Goal: Information Seeking & Learning: Learn about a topic

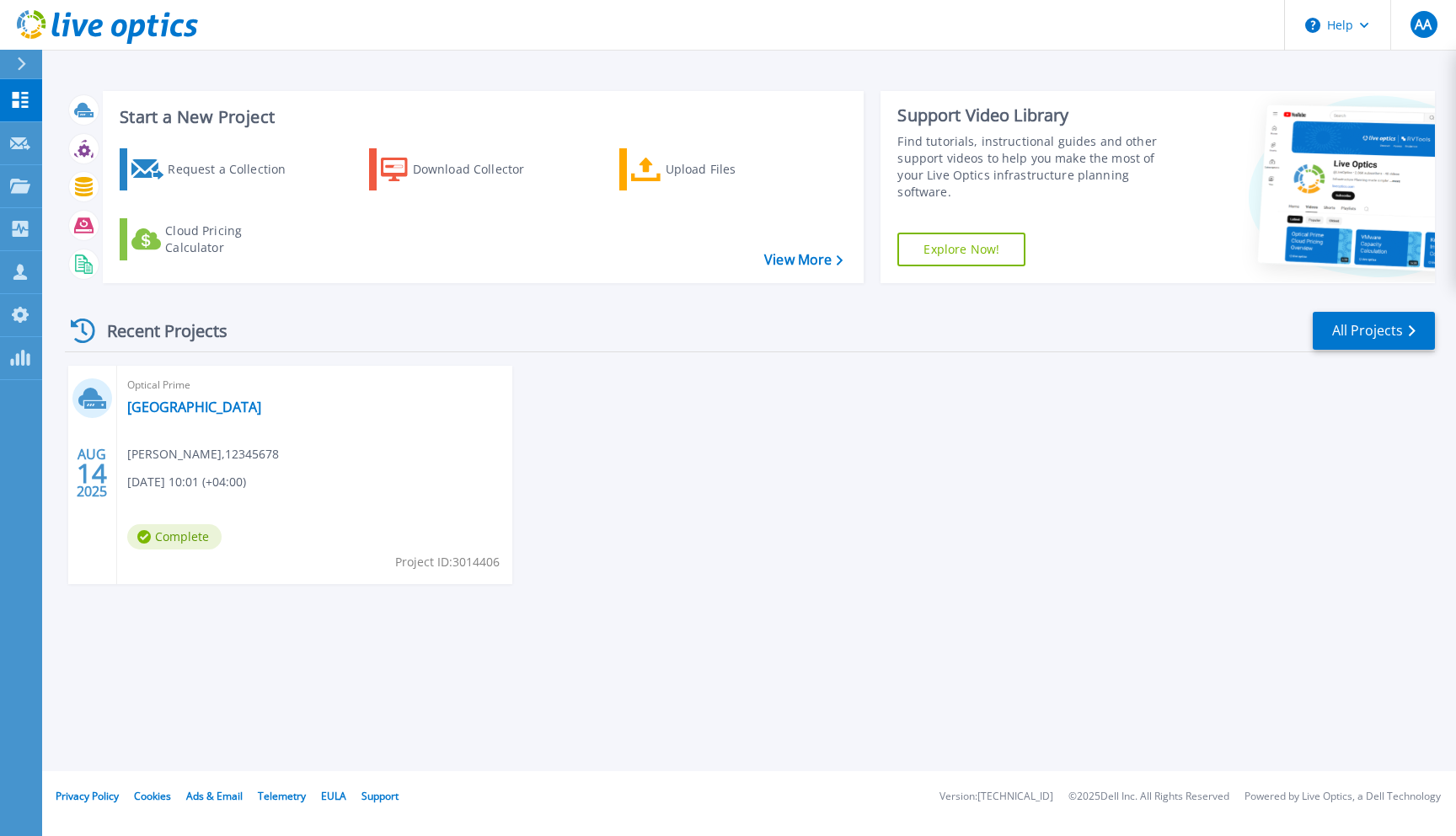
click at [186, 423] on div "Optical Prime Dubai Municipality Ajmal Ali , 12345678 08/14/2025, 10:01 (+04:00…" at bounding box center [314, 474] width 395 height 218
click at [186, 404] on link "[GEOGRAPHIC_DATA]" at bounding box center [195, 406] width 134 height 17
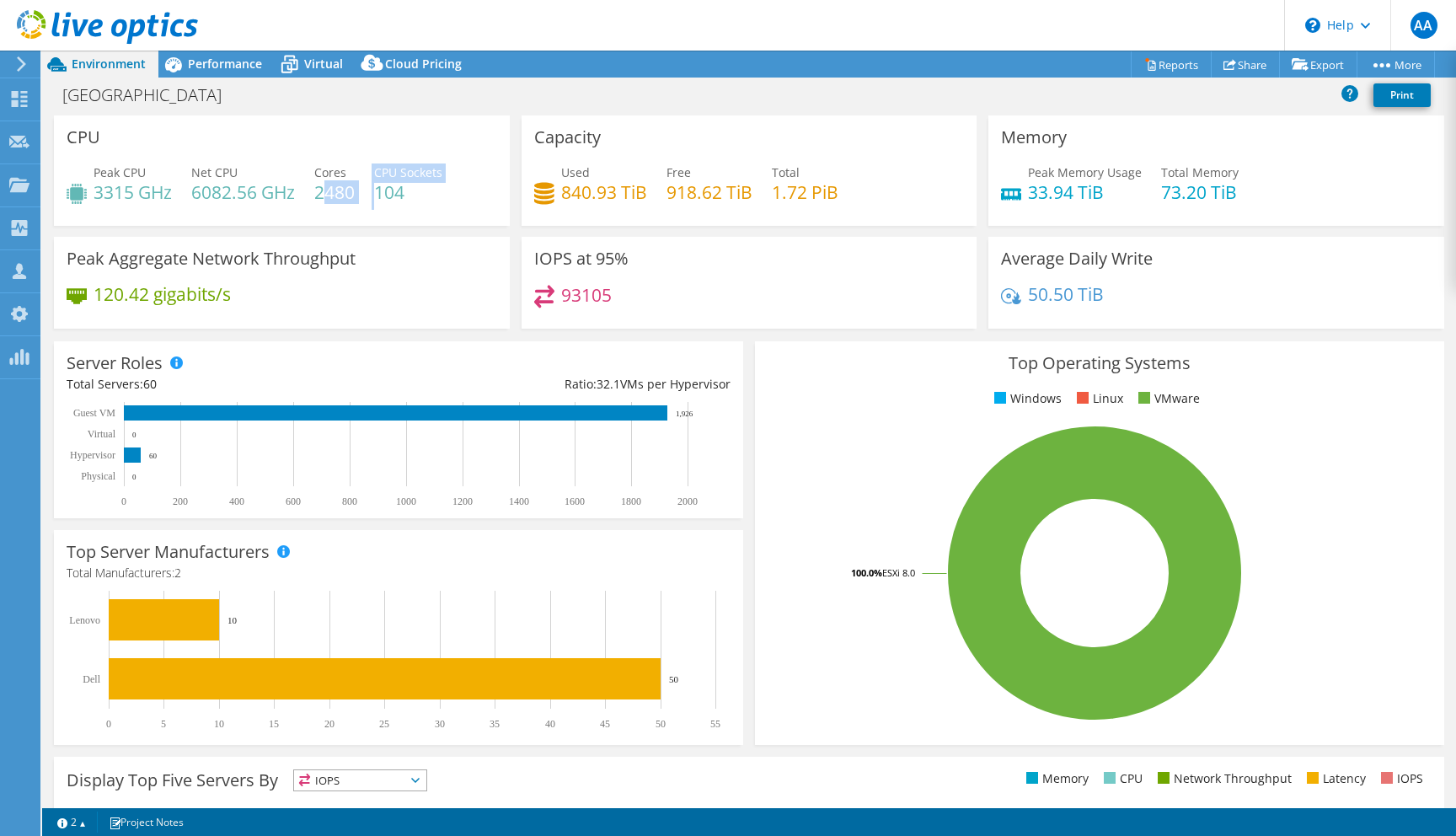
drag, startPoint x: 321, startPoint y: 195, endPoint x: 380, endPoint y: 195, distance: 59.0
click at [380, 195] on div "Peak CPU 3315 GHz Net CPU 6082.56 GHz Cores 2480 CPU Sockets 104" at bounding box center [282, 191] width 431 height 55
click at [429, 195] on h4 "104" at bounding box center [407, 192] width 68 height 18
drag, startPoint x: 386, startPoint y: 195, endPoint x: 447, endPoint y: 197, distance: 61.0
click at [447, 197] on div "Peak CPU 3315 GHz Net CPU 6082.56 GHz Cores 2480 CPU Sockets 104" at bounding box center [282, 191] width 431 height 55
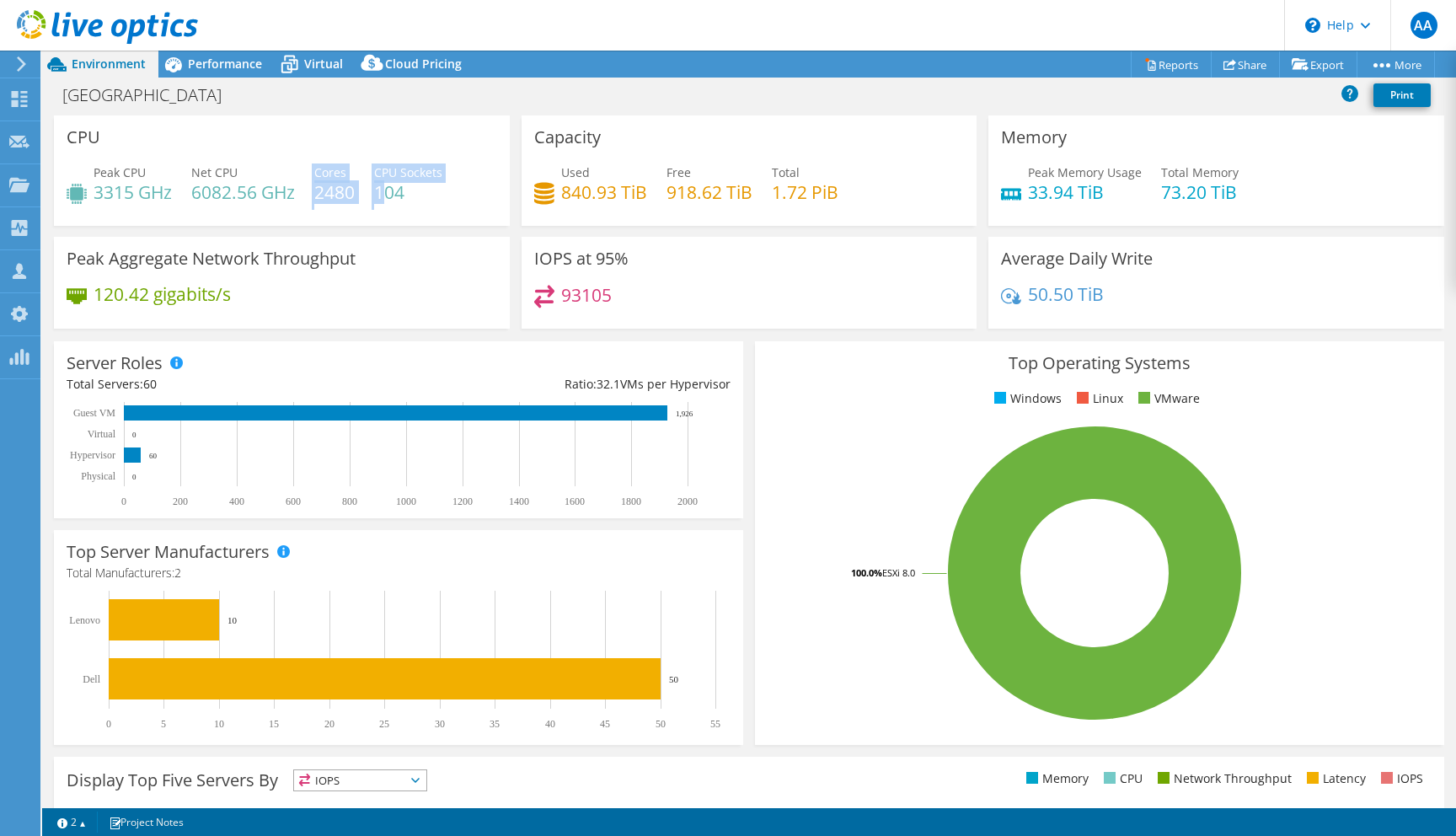
drag, startPoint x: 306, startPoint y: 190, endPoint x: 393, endPoint y: 190, distance: 87.0
click at [392, 190] on div "Peak CPU 3315 GHz Net CPU 6082.56 GHz Cores 2480 CPU Sockets 104" at bounding box center [282, 191] width 431 height 55
click at [477, 190] on div "Peak CPU 3315 GHz Net CPU 6082.56 GHz Cores 2480 CPU Sockets 104" at bounding box center [282, 191] width 431 height 55
click at [307, 58] on span "Virtual" at bounding box center [323, 63] width 39 height 16
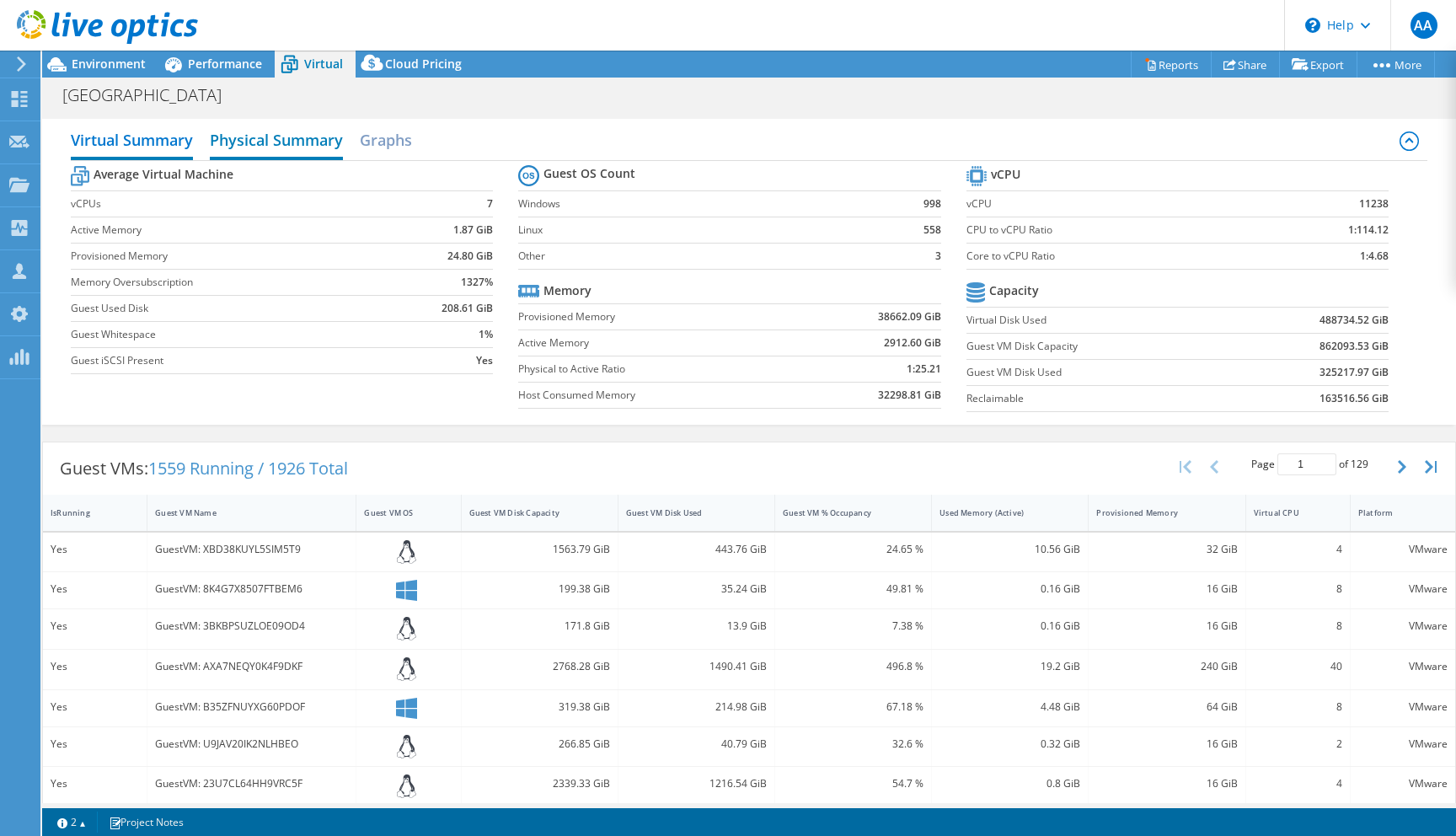
click at [279, 143] on h2 "Physical Summary" at bounding box center [276, 141] width 133 height 37
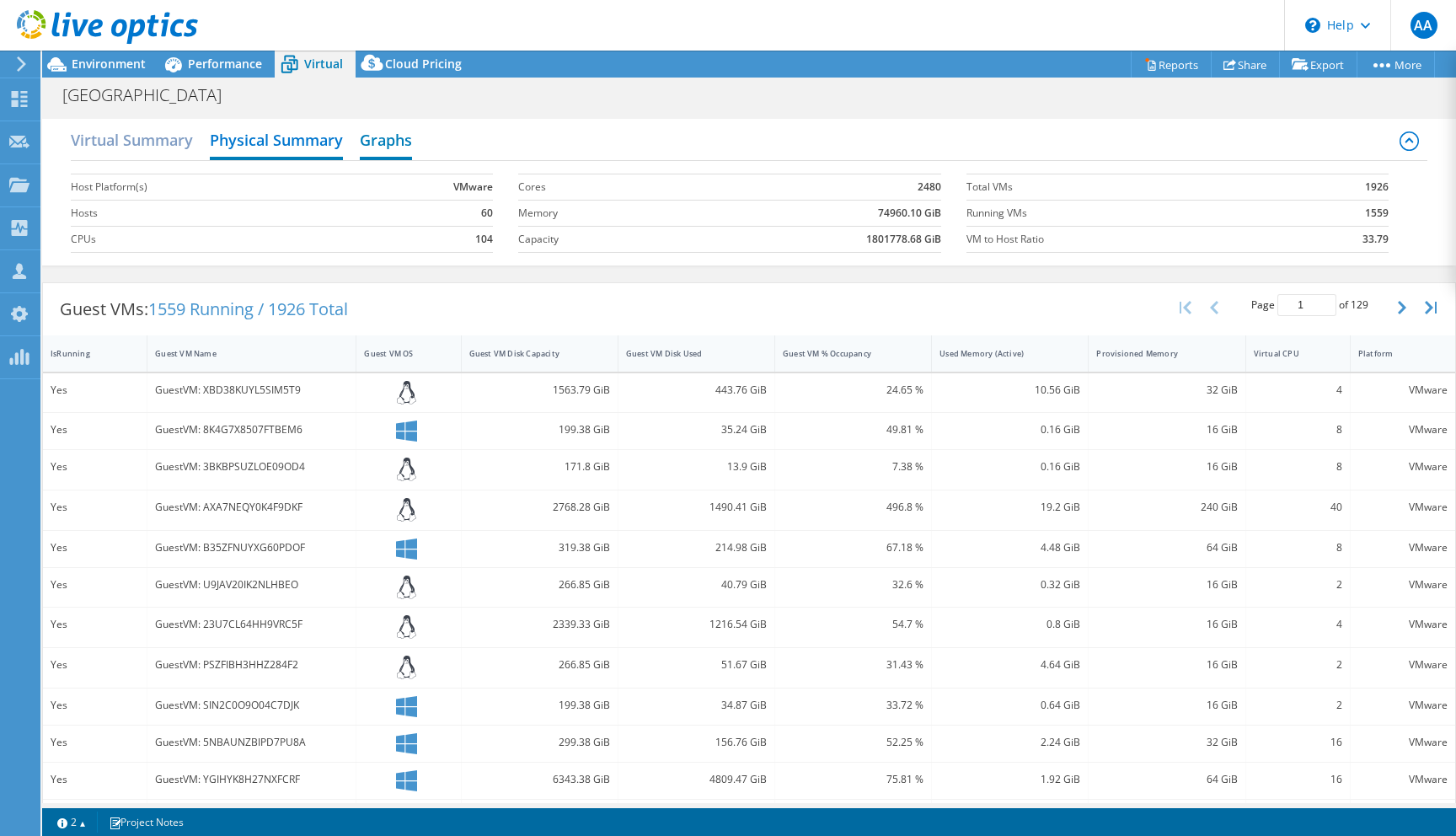
click at [376, 149] on h2 "Graphs" at bounding box center [386, 141] width 52 height 37
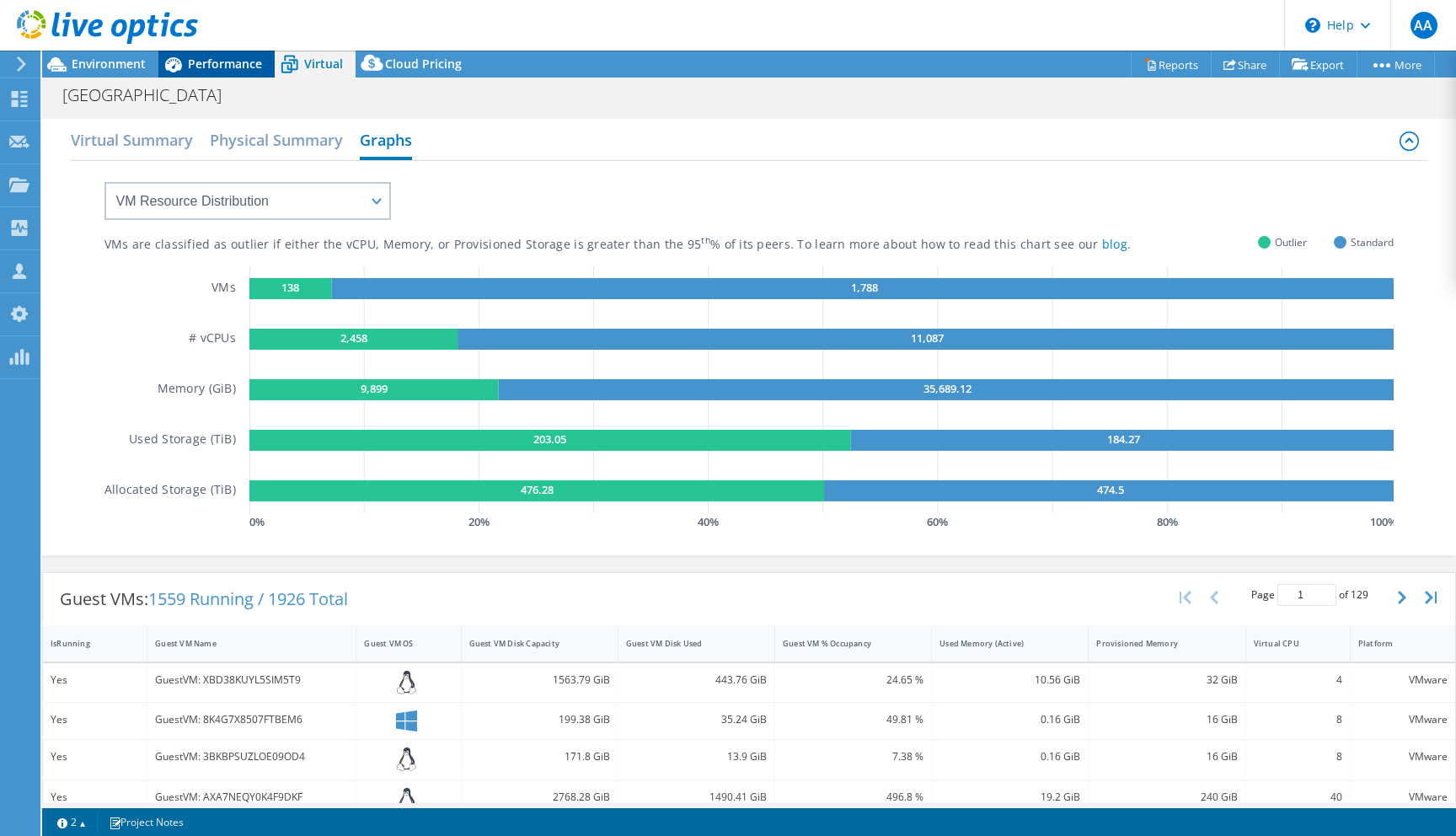
click at [225, 68] on span "Performance" at bounding box center [225, 63] width 74 height 16
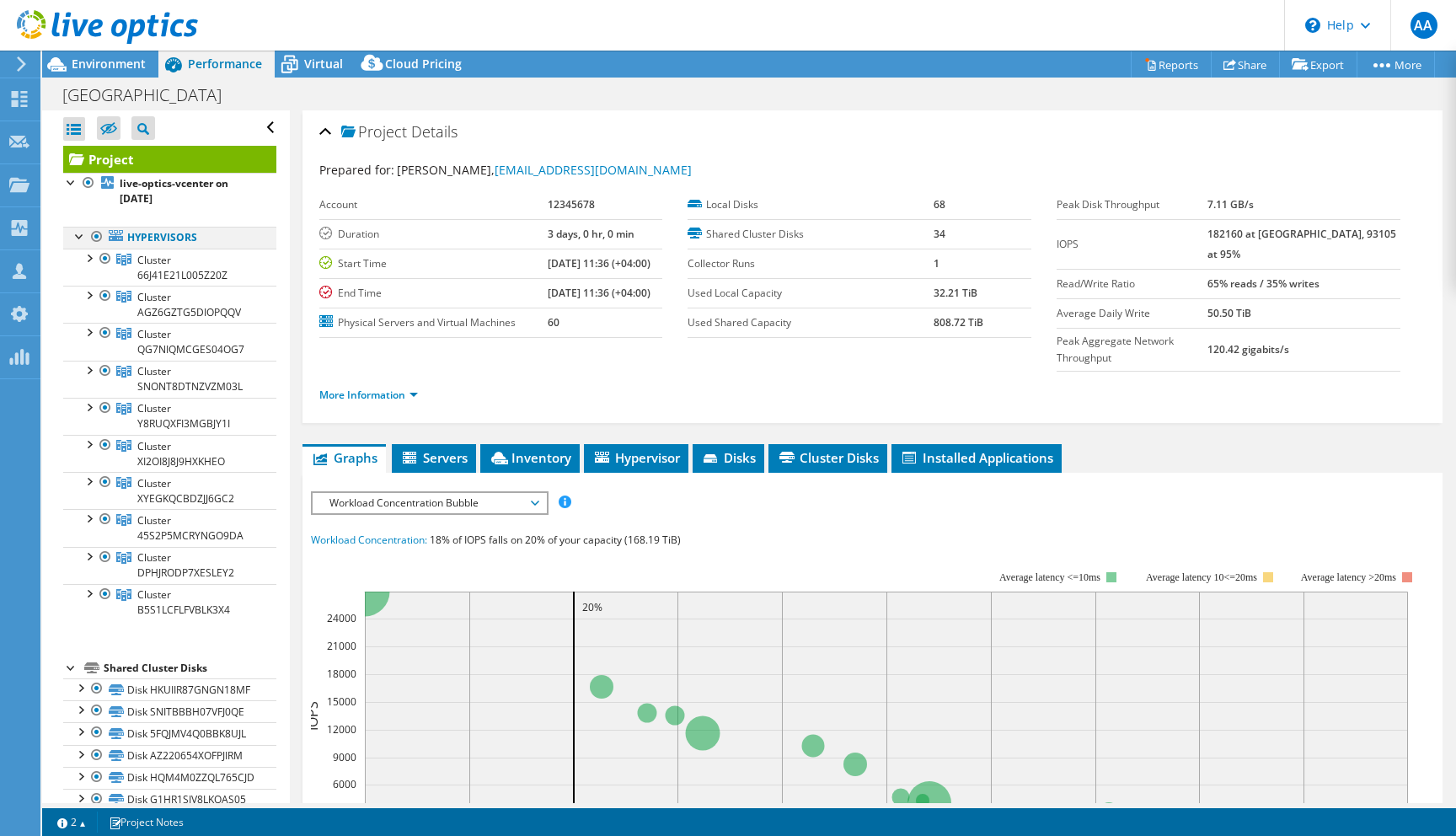
click at [76, 239] on div at bounding box center [80, 235] width 17 height 17
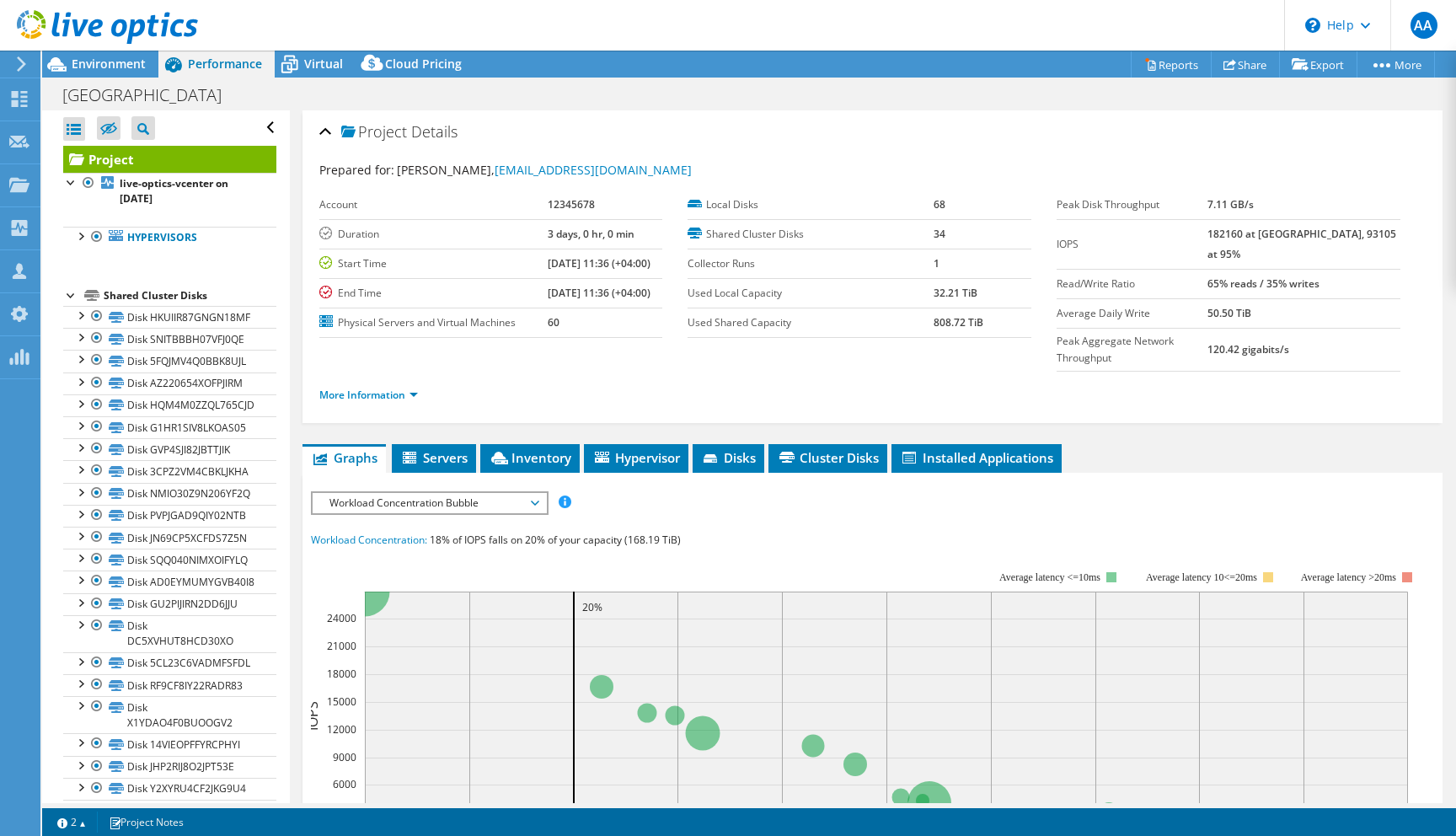
click at [68, 293] on div at bounding box center [71, 294] width 17 height 17
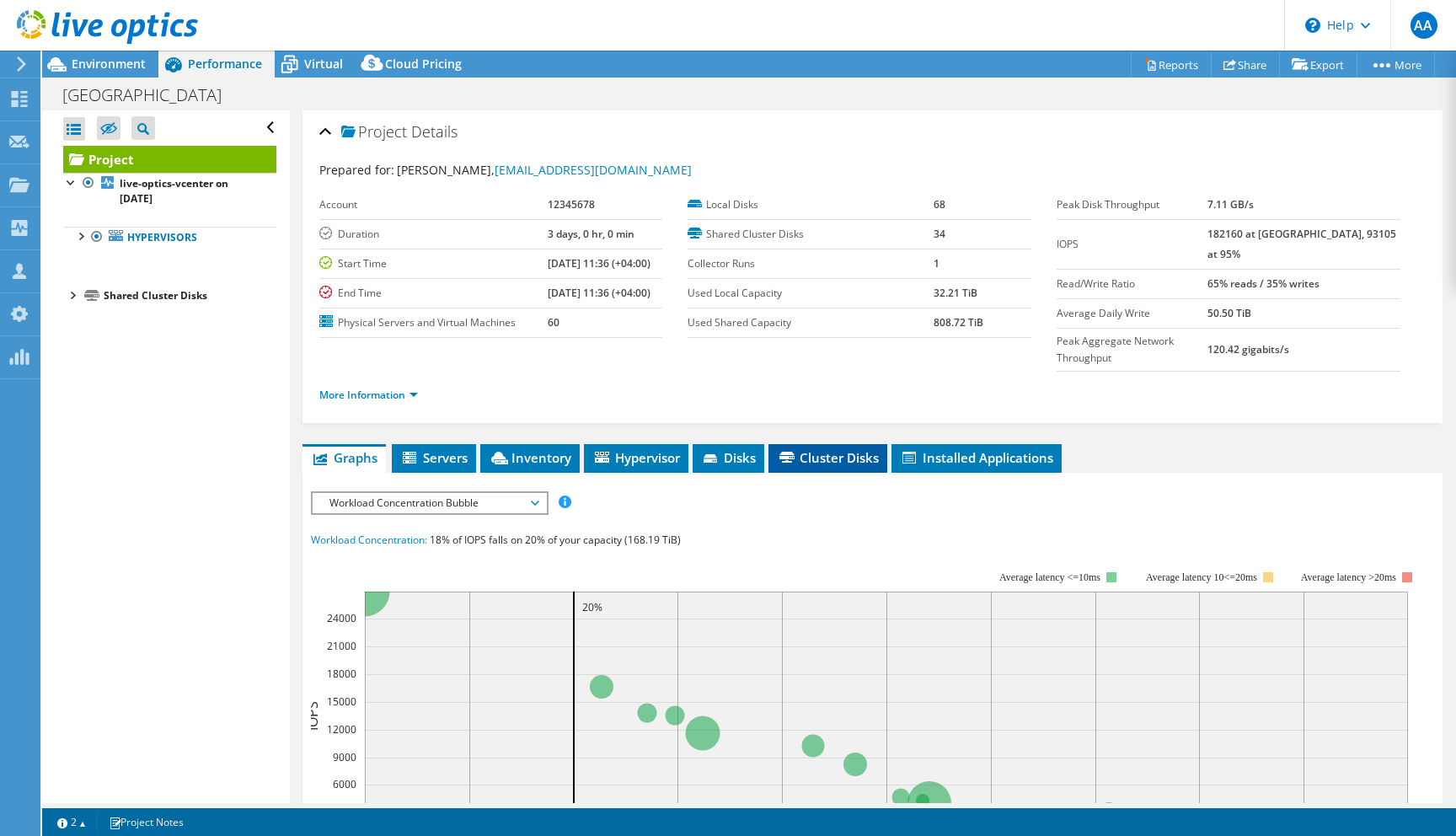
click at [811, 449] on span "Cluster Disks" at bounding box center [828, 457] width 102 height 17
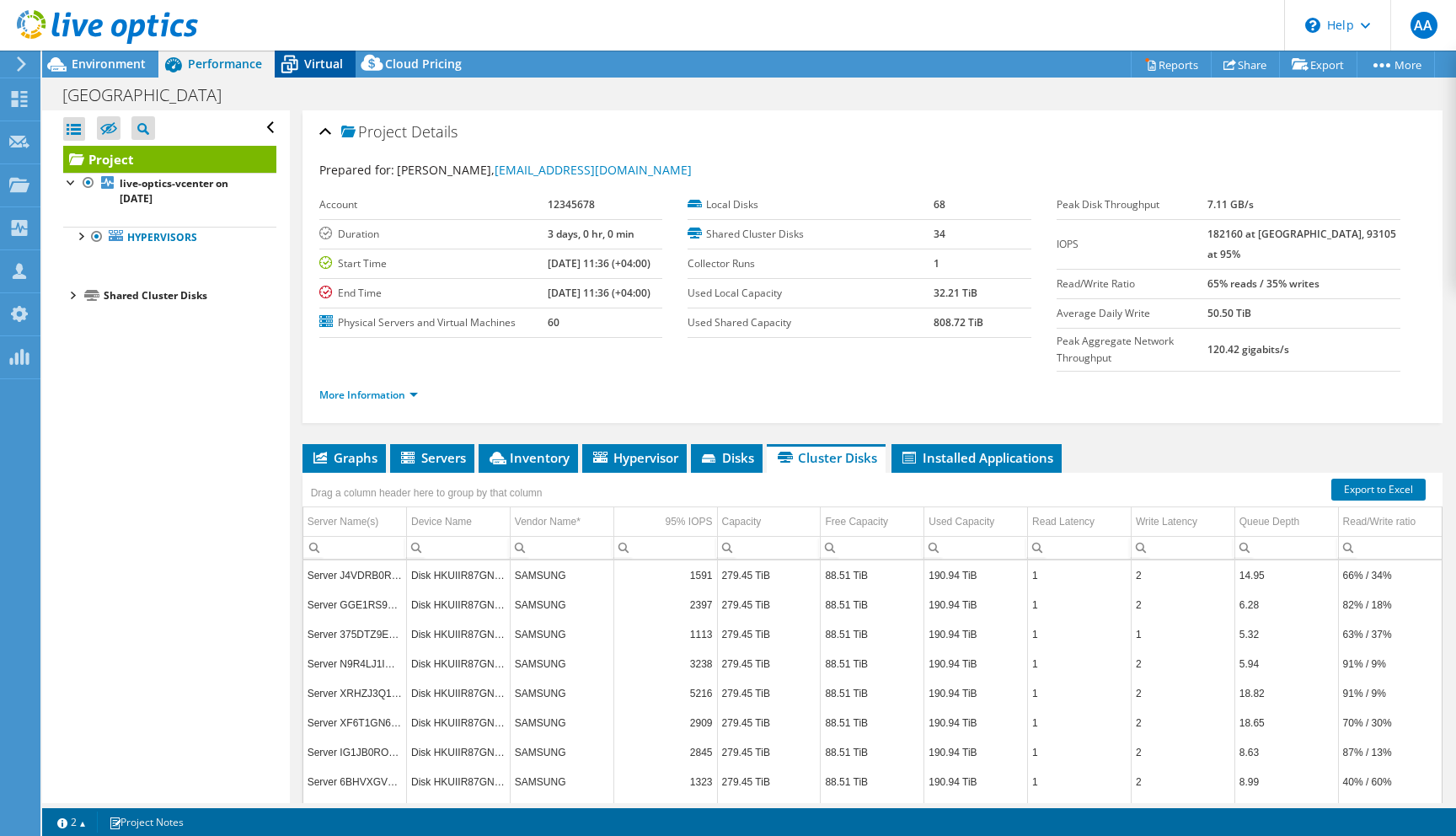
click at [325, 60] on span "Virtual" at bounding box center [323, 63] width 39 height 16
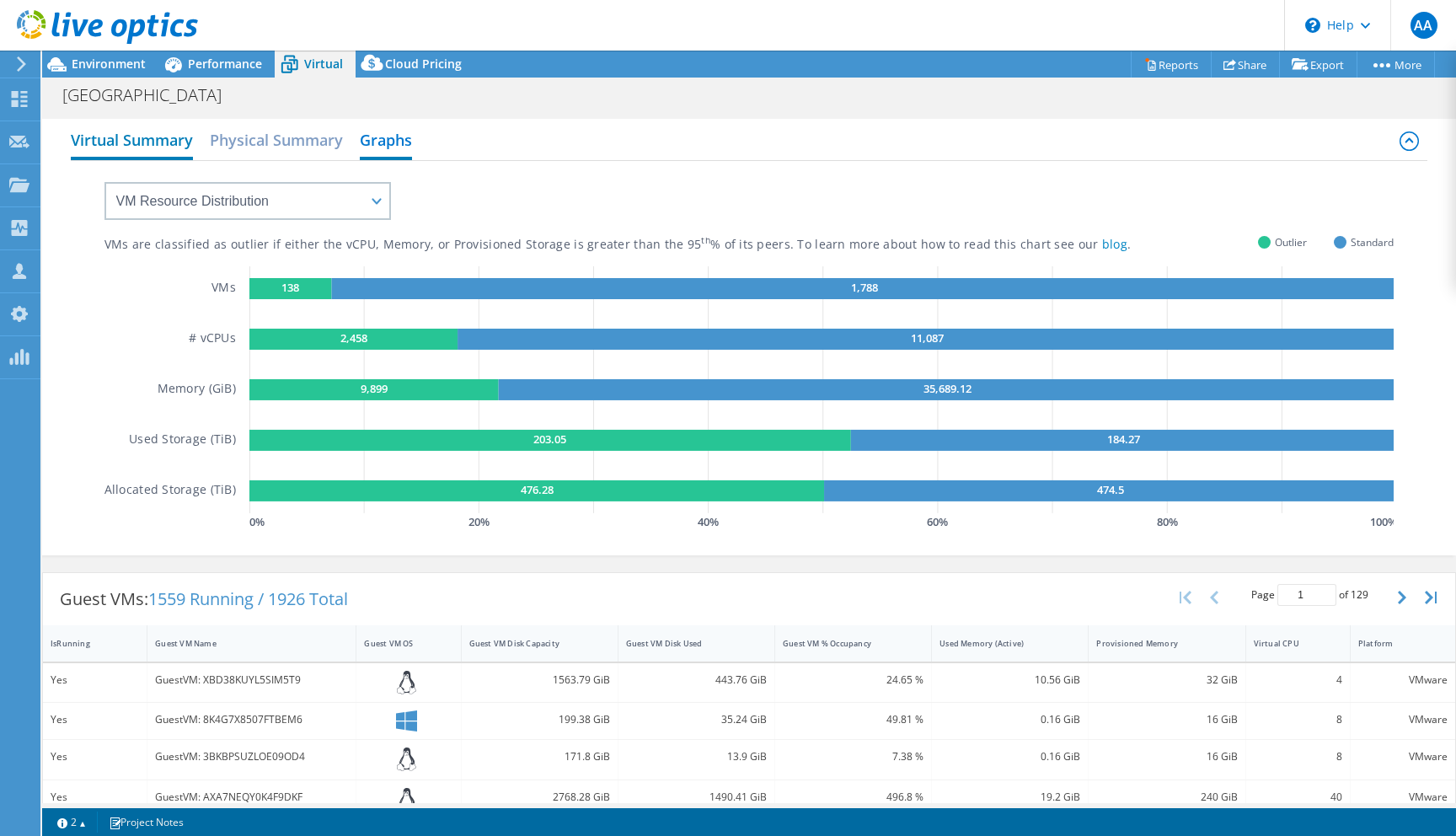
click at [157, 149] on h2 "Virtual Summary" at bounding box center [131, 141] width 122 height 37
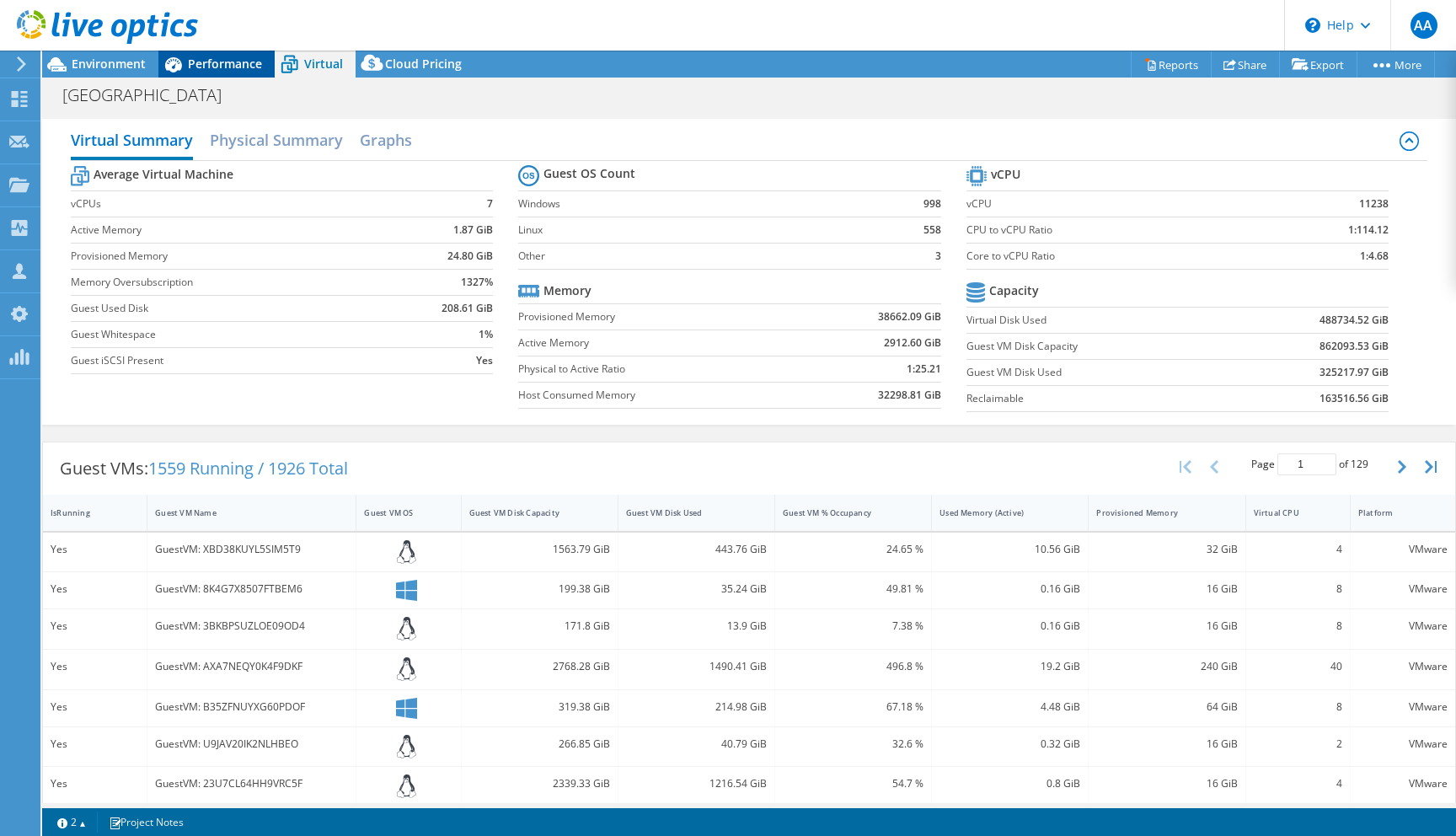
click at [235, 67] on span "Performance" at bounding box center [225, 63] width 74 height 16
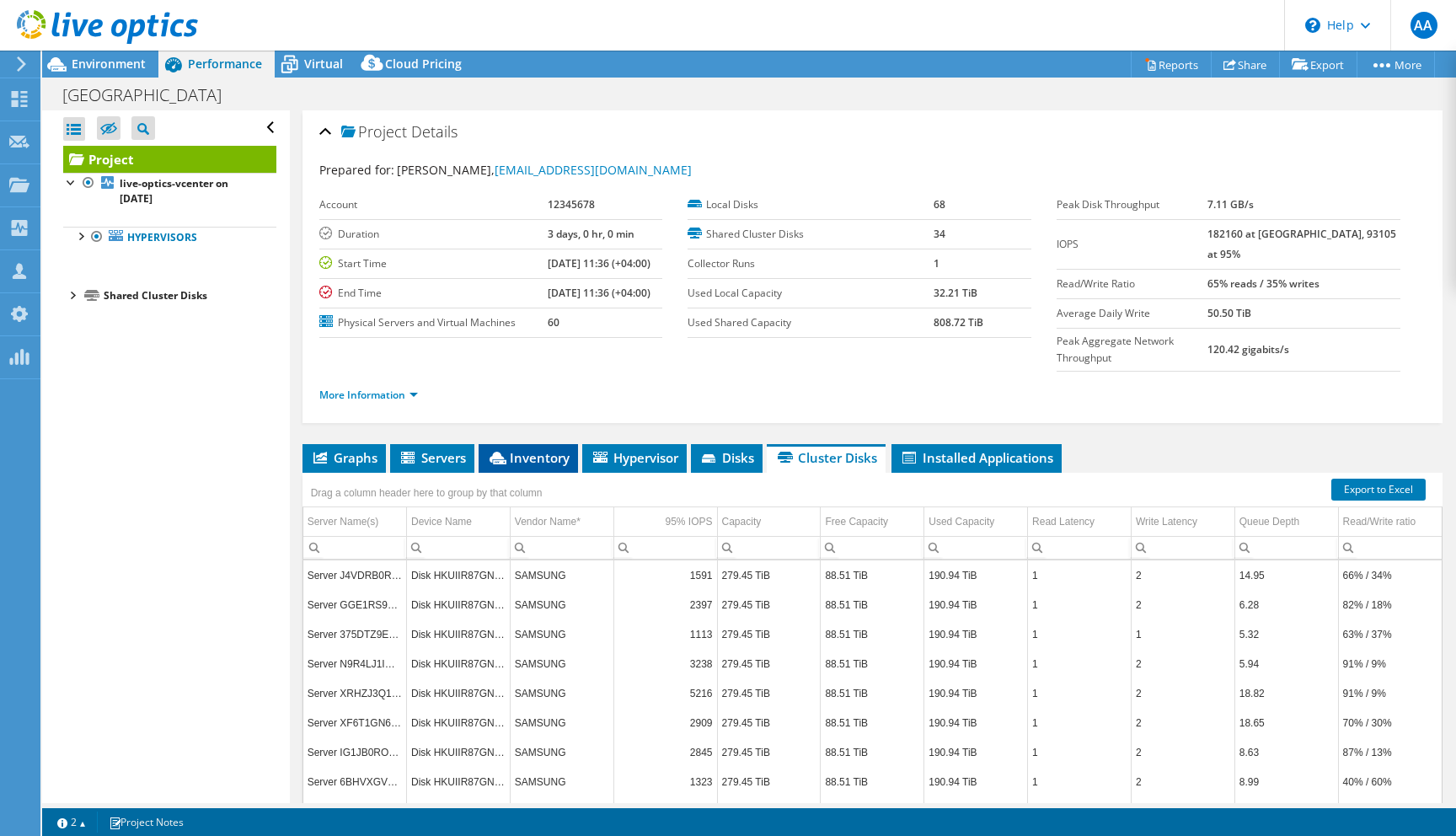
click at [528, 449] on span "Inventory" at bounding box center [528, 457] width 82 height 17
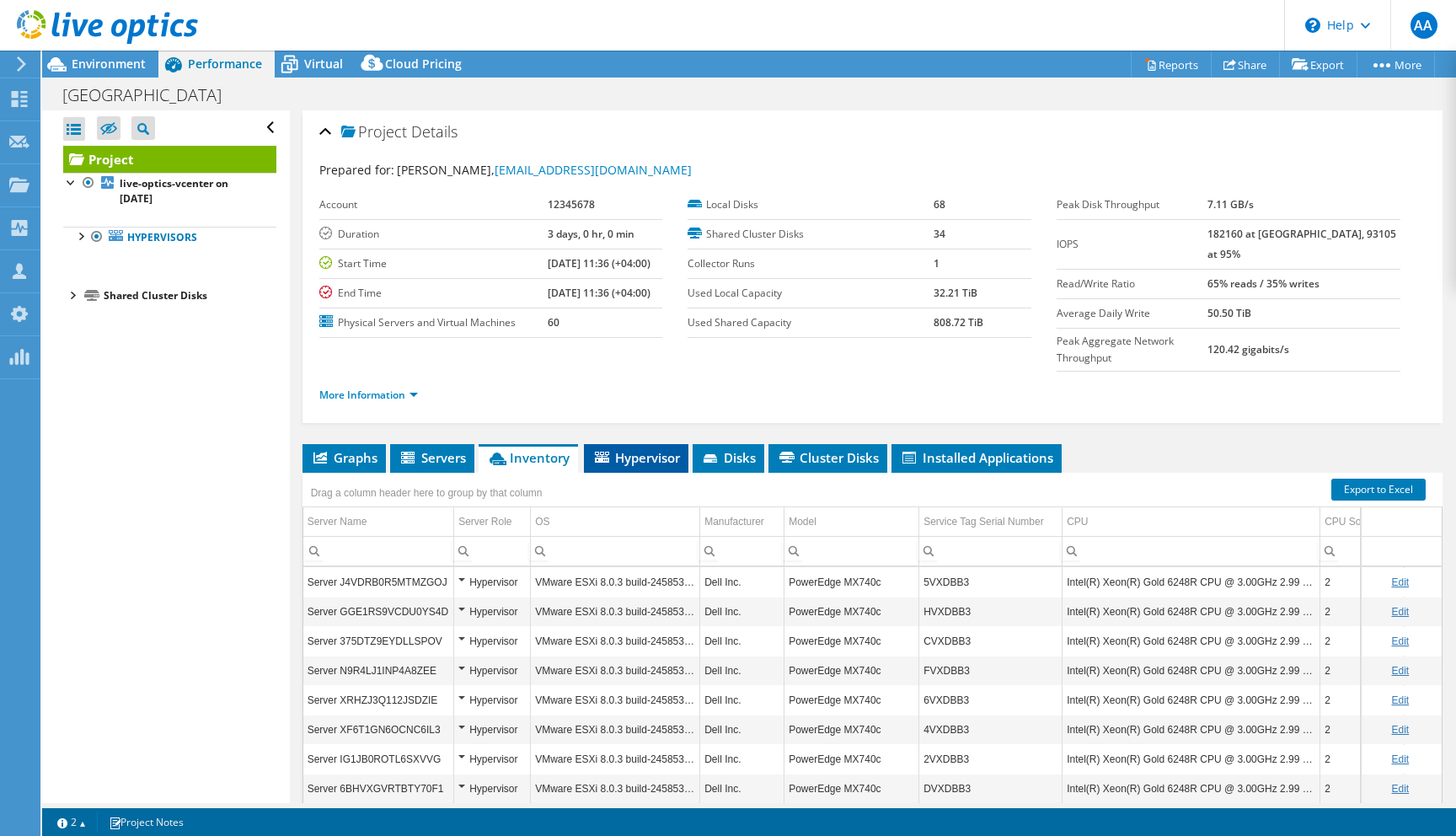
click at [636, 449] on span "Hypervisor" at bounding box center [636, 457] width 88 height 17
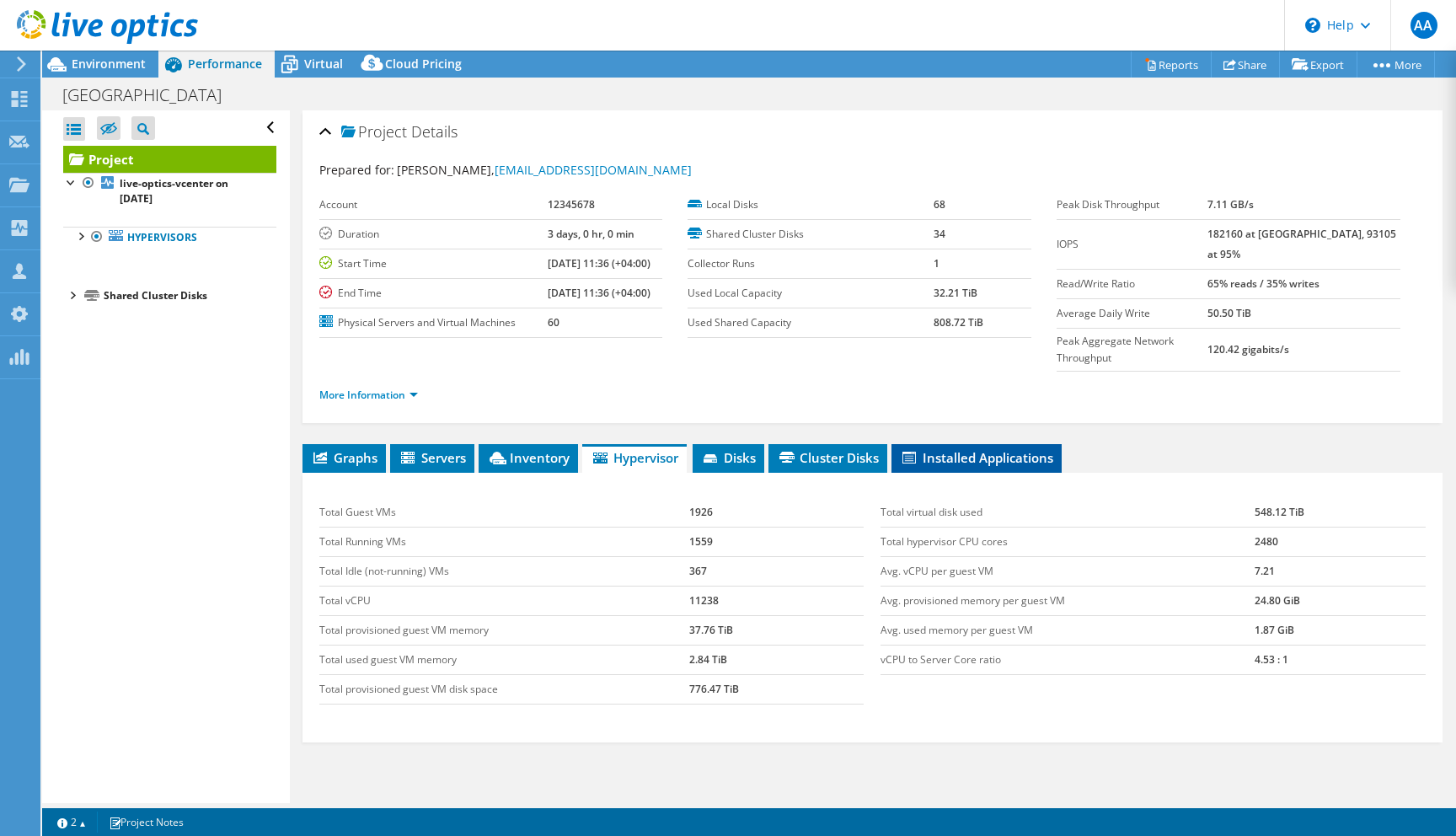
click at [966, 449] on span "Installed Applications" at bounding box center [976, 457] width 153 height 17
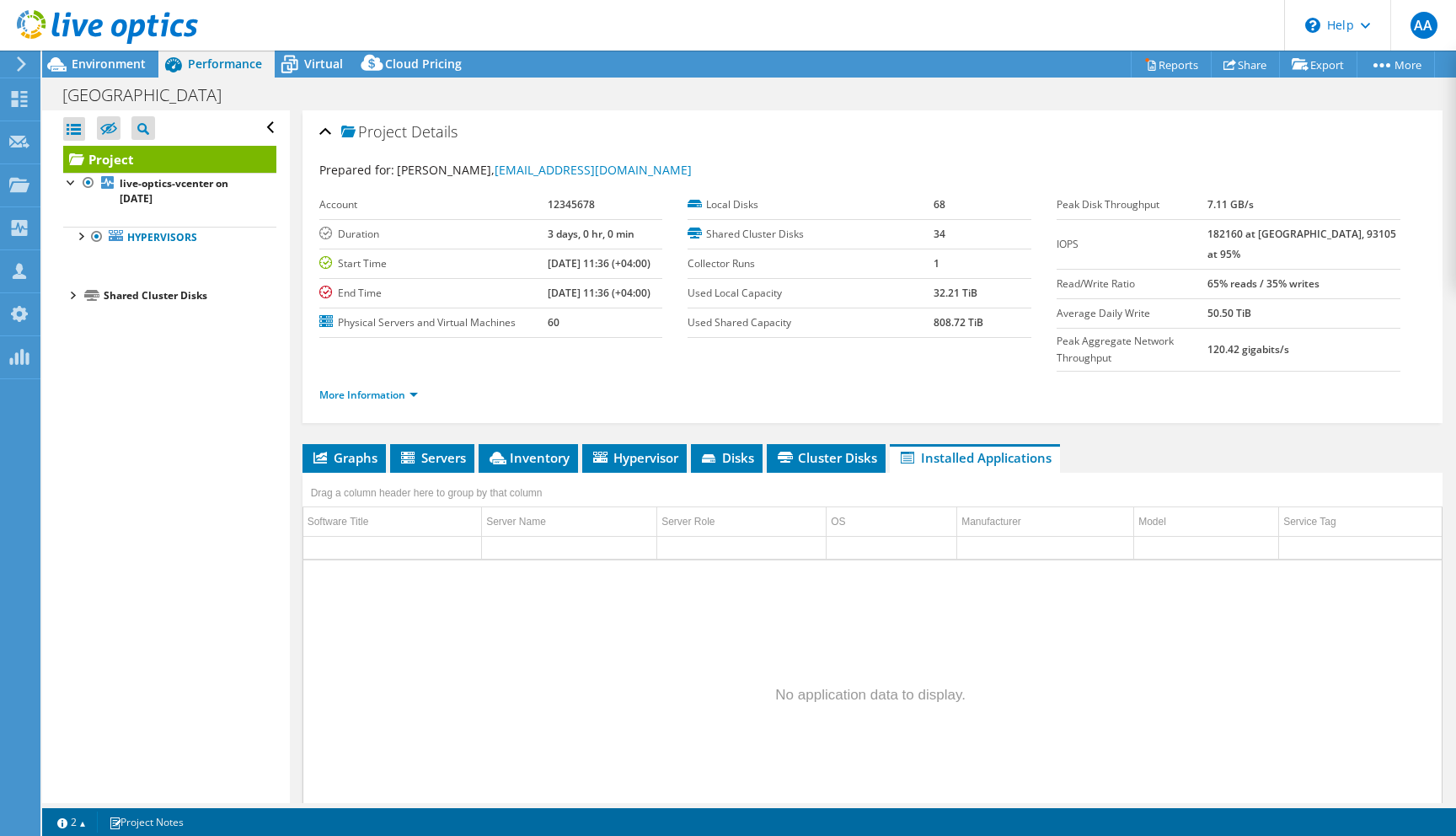
click at [68, 298] on div at bounding box center [71, 294] width 17 height 17
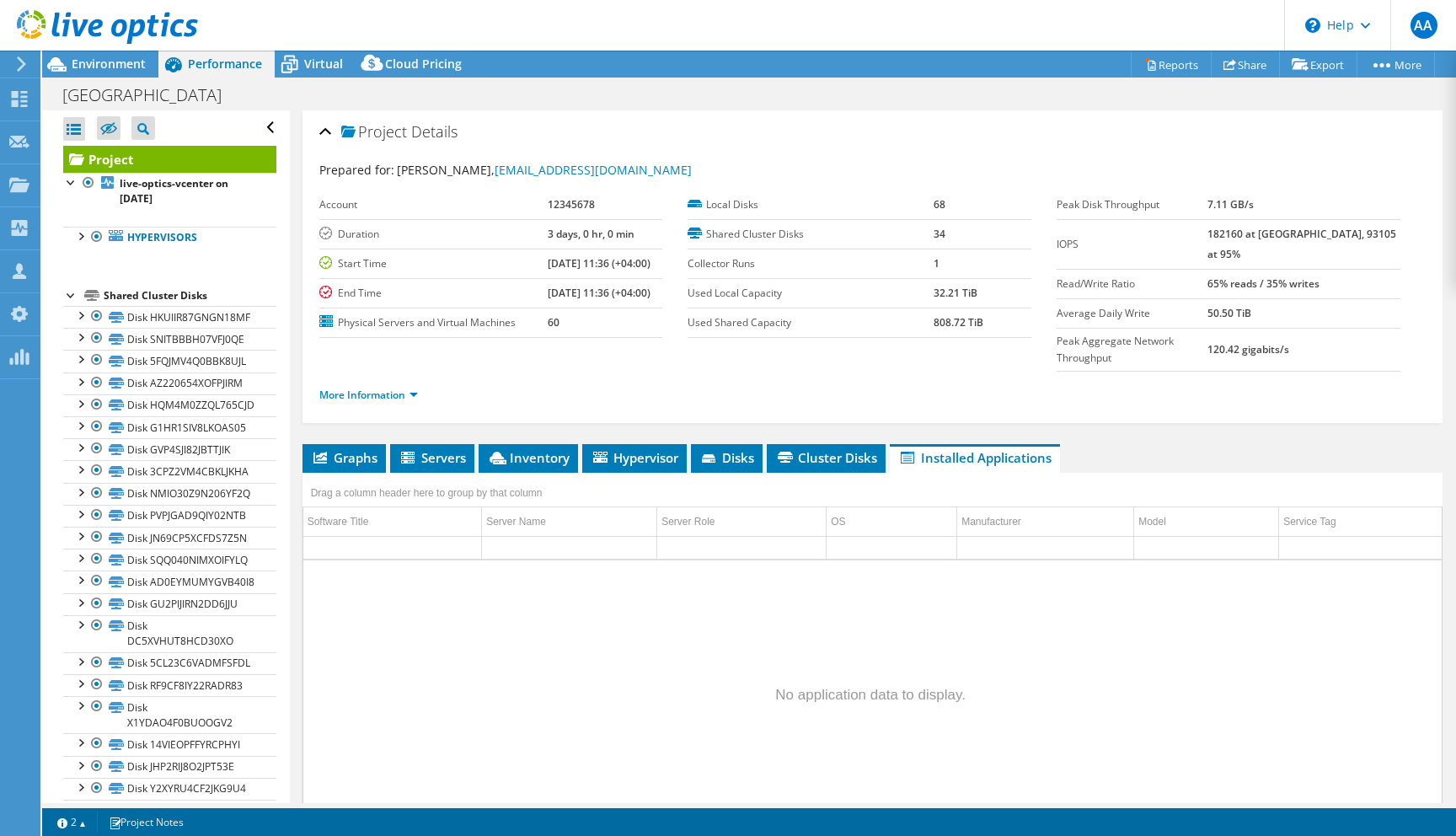
click at [68, 297] on div at bounding box center [71, 294] width 17 height 17
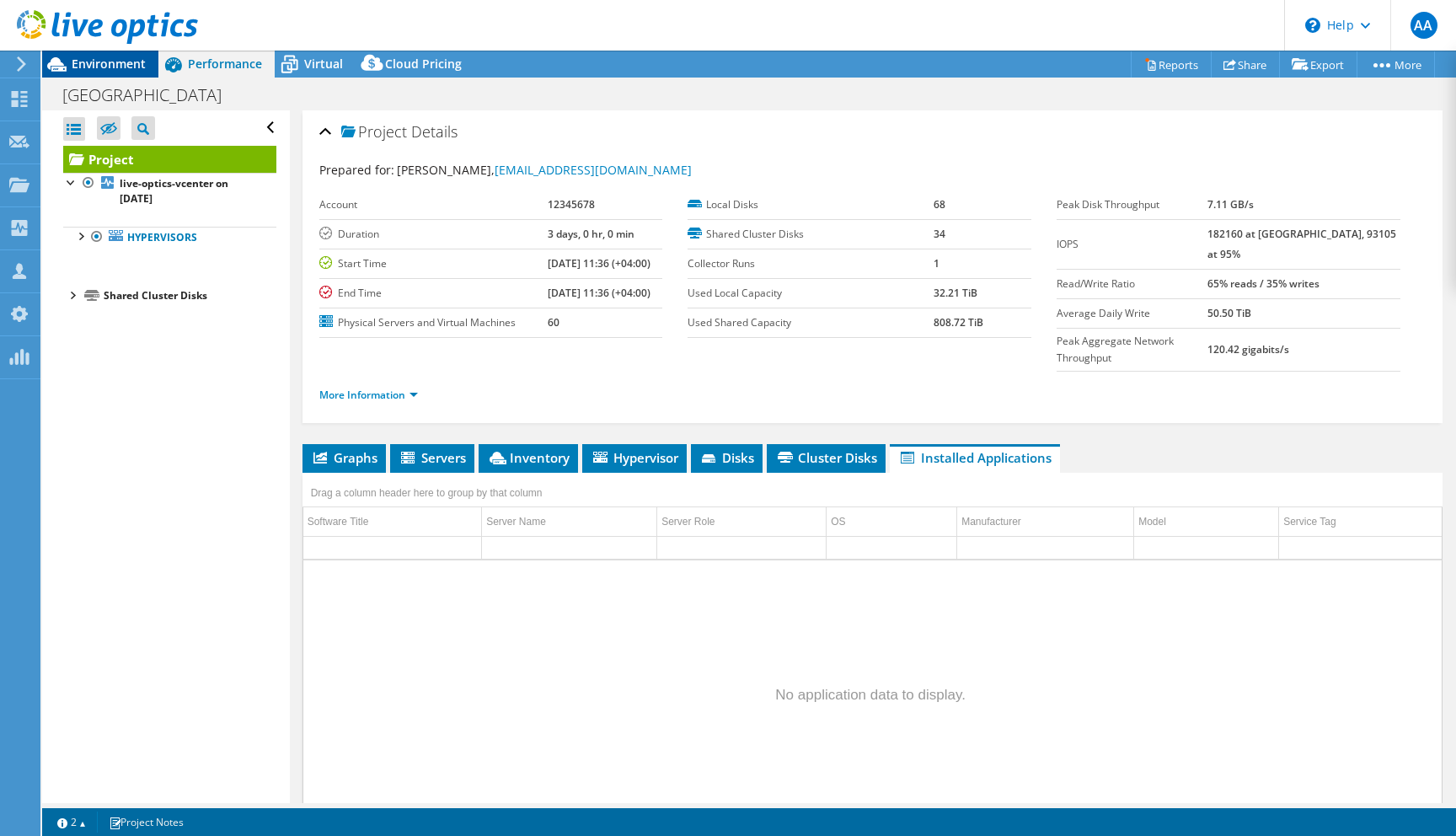
click at [110, 66] on span "Environment" at bounding box center [109, 63] width 74 height 16
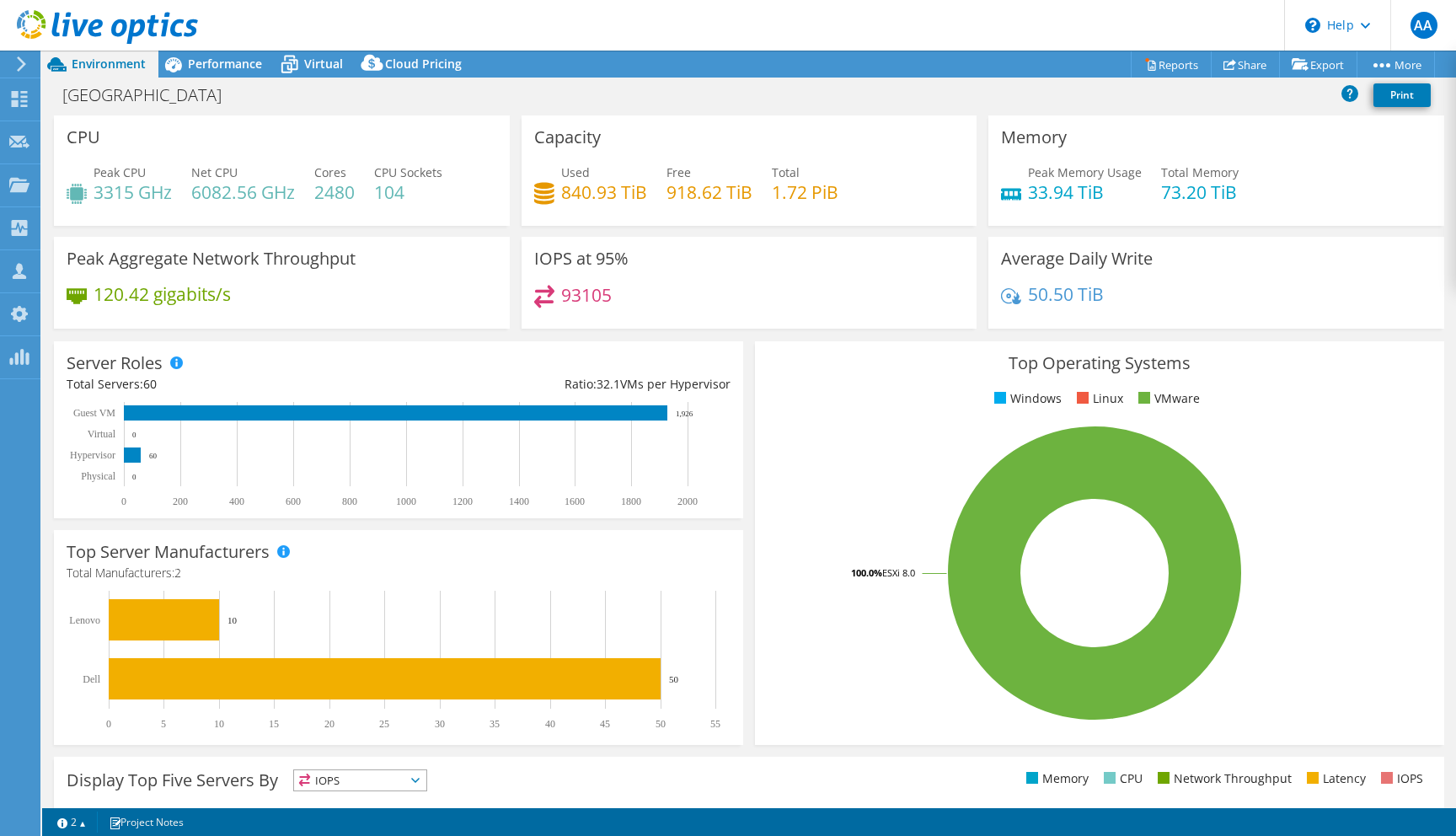
click at [786, 441] on rect at bounding box center [1095, 573] width 655 height 295
click at [27, 101] on icon at bounding box center [19, 100] width 20 height 16
click at [87, 104] on div "Dashboard" at bounding box center [80, 100] width 80 height 43
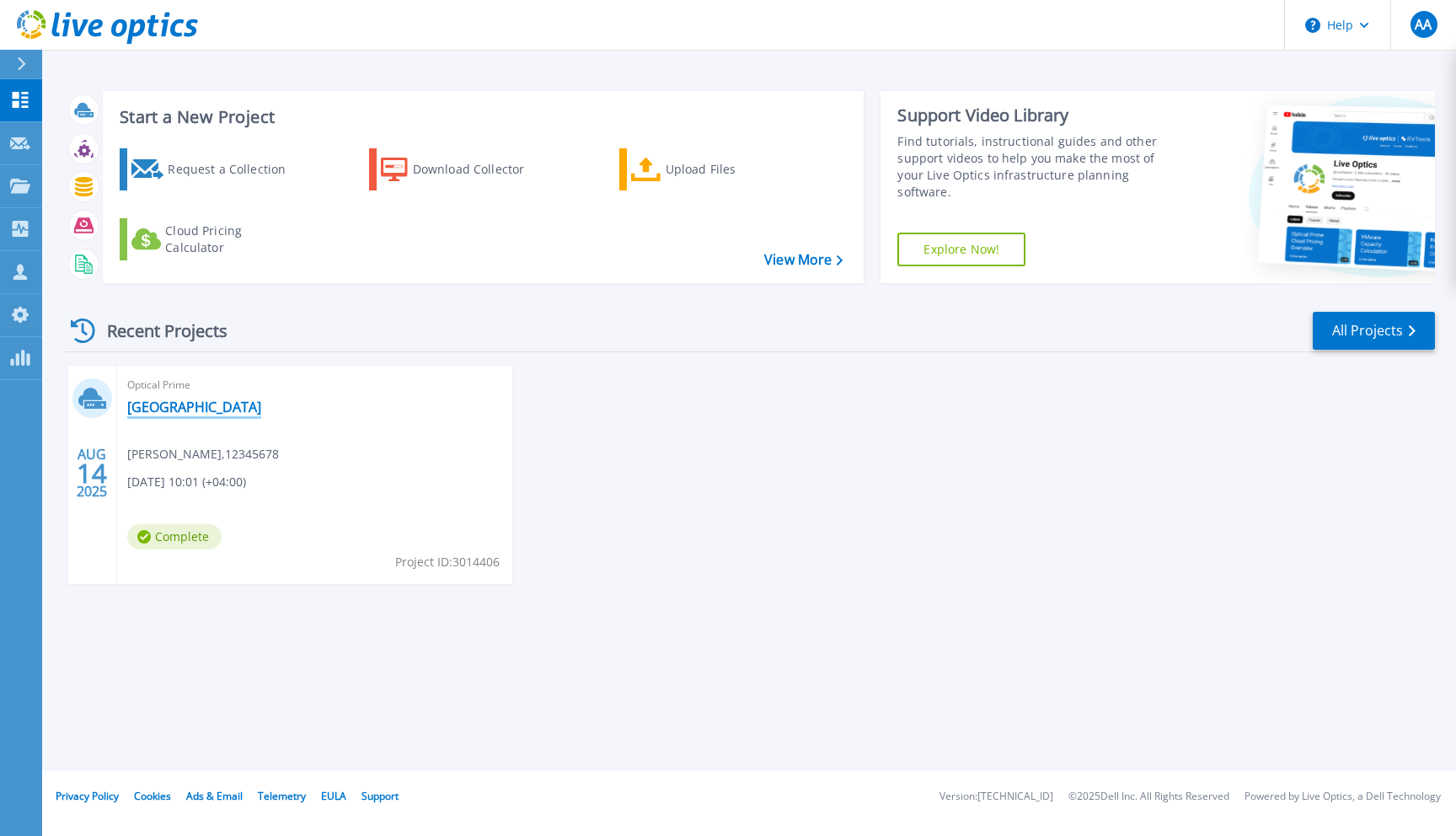
click at [224, 411] on link "[GEOGRAPHIC_DATA]" at bounding box center [195, 406] width 134 height 17
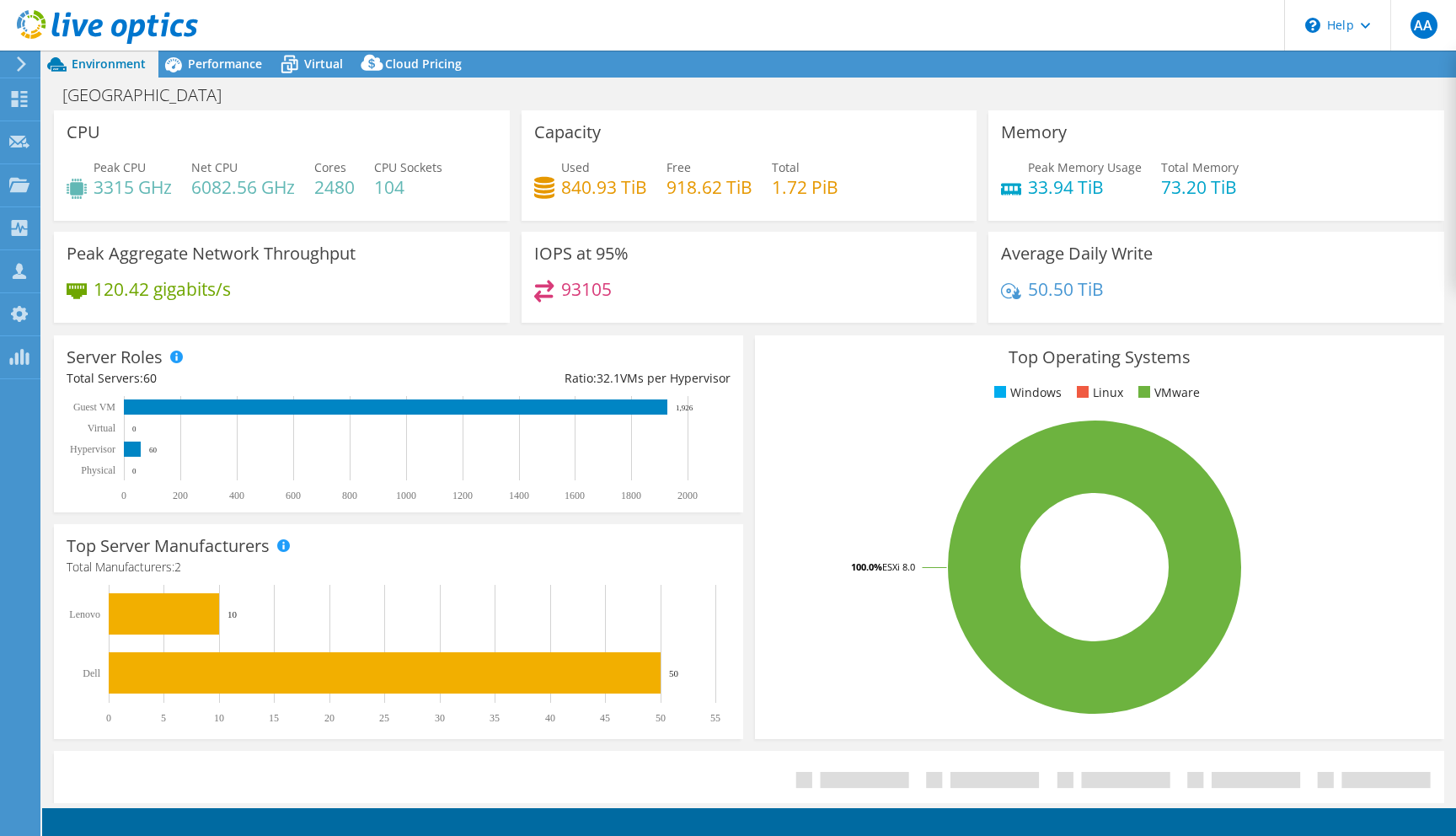
select select "USD"
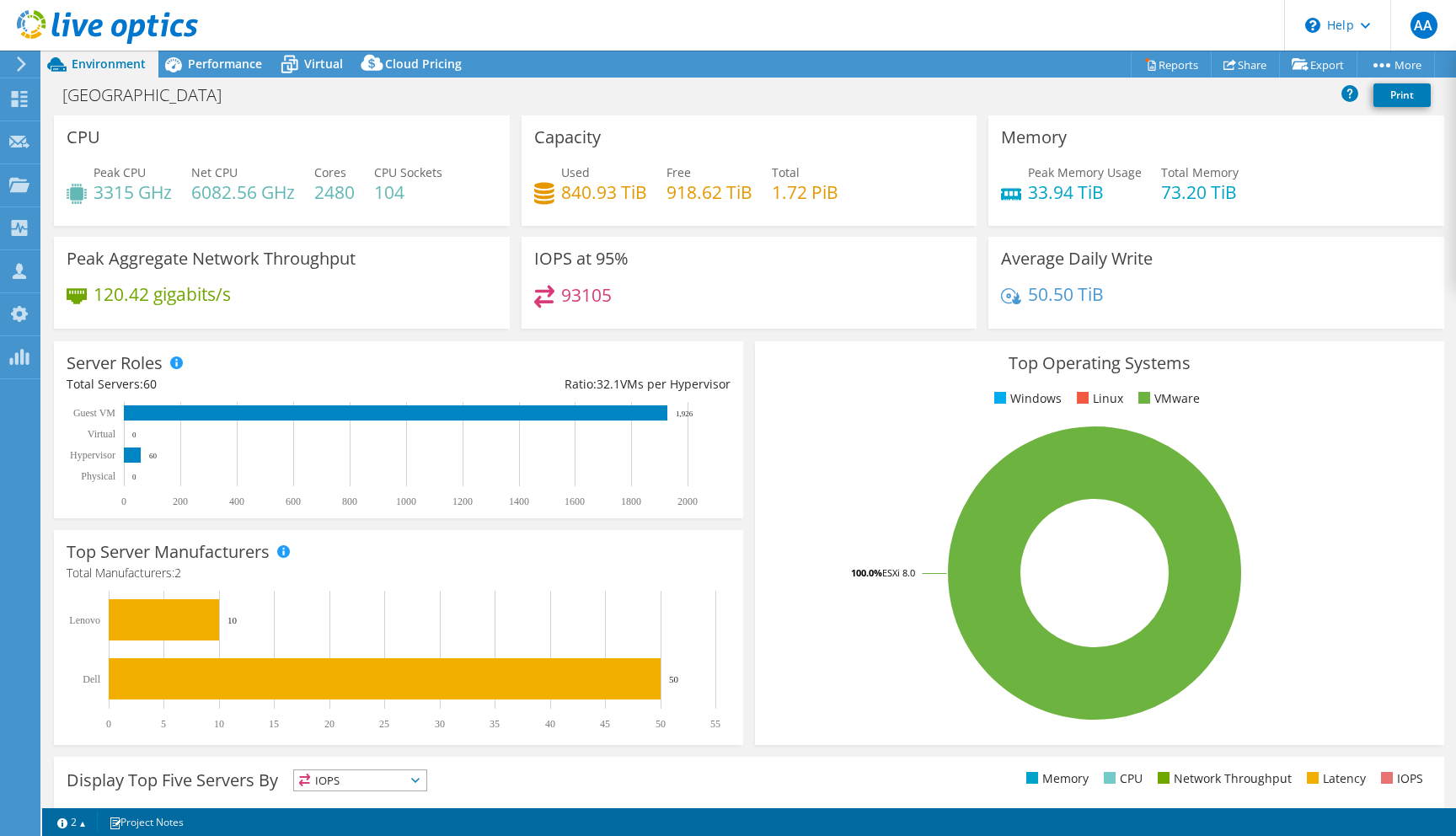
click at [746, 559] on div "Top Server Manufacturers Manufacturers are shown for physical servers and hyper…" at bounding box center [398, 637] width 701 height 227
click at [328, 67] on span "Virtual" at bounding box center [323, 63] width 39 height 16
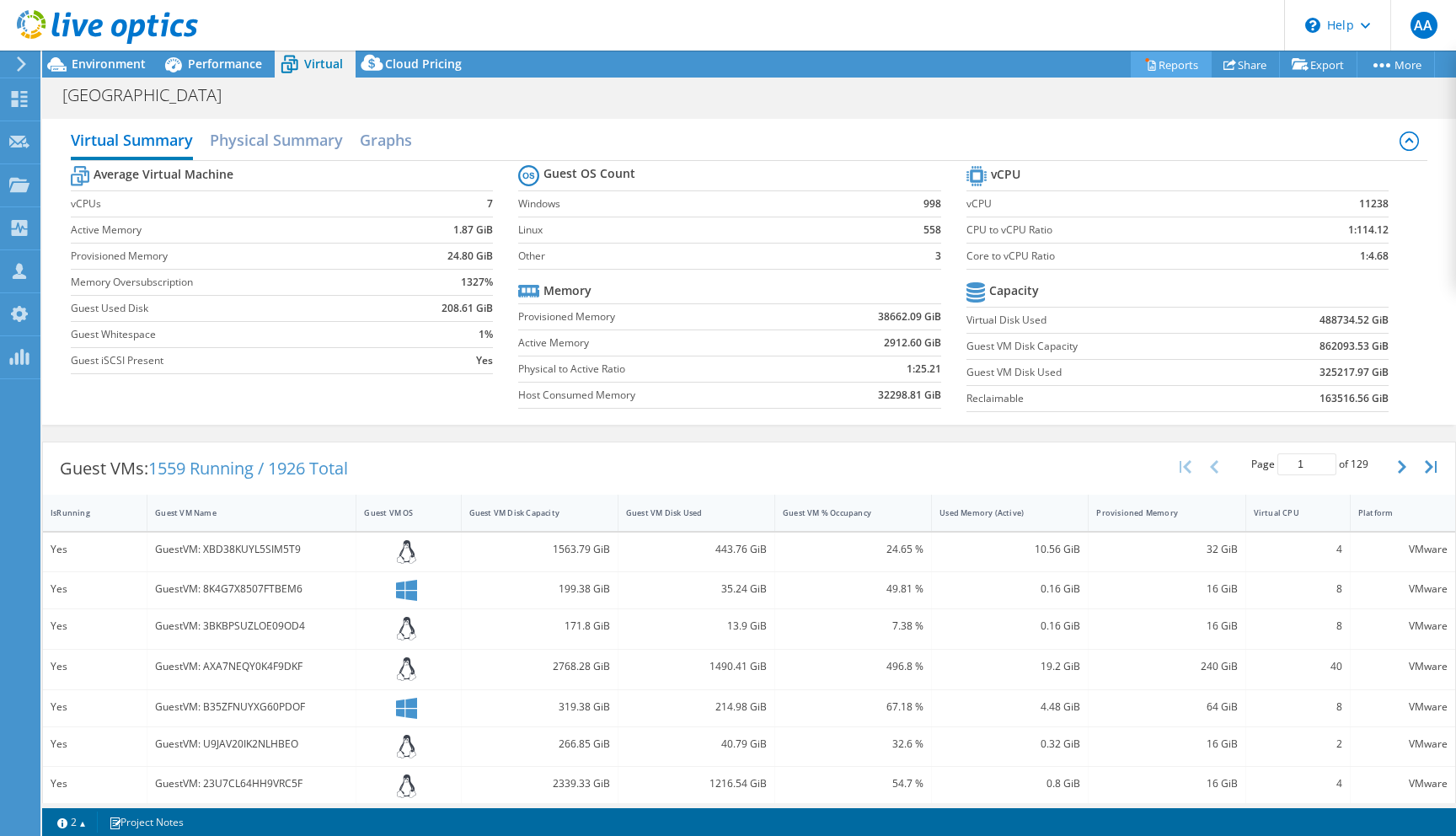
click at [1157, 65] on link "Reports" at bounding box center [1171, 64] width 81 height 26
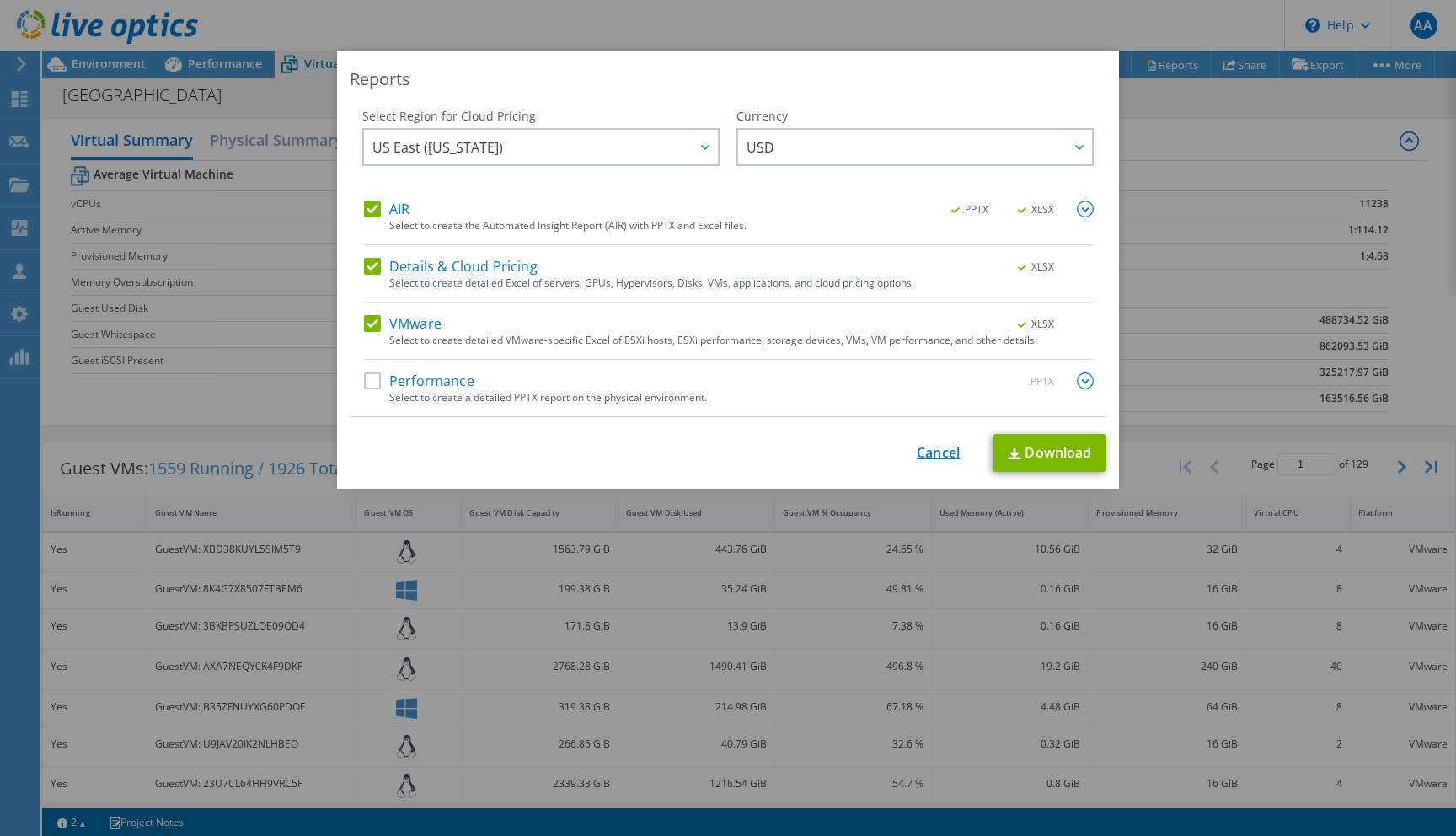
click at [940, 461] on link "Cancel" at bounding box center [937, 453] width 43 height 16
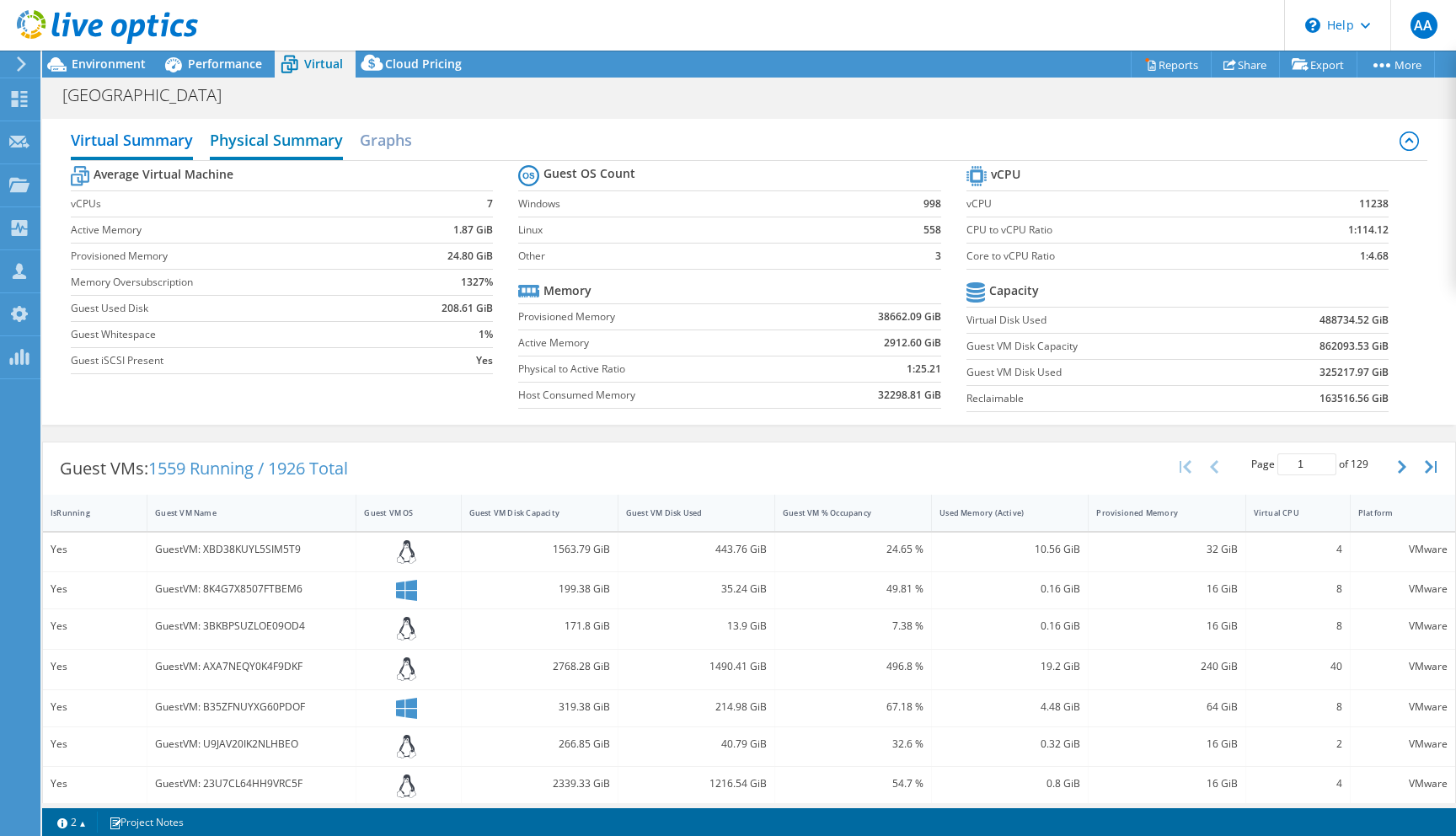
click at [327, 148] on h2 "Physical Summary" at bounding box center [276, 141] width 133 height 37
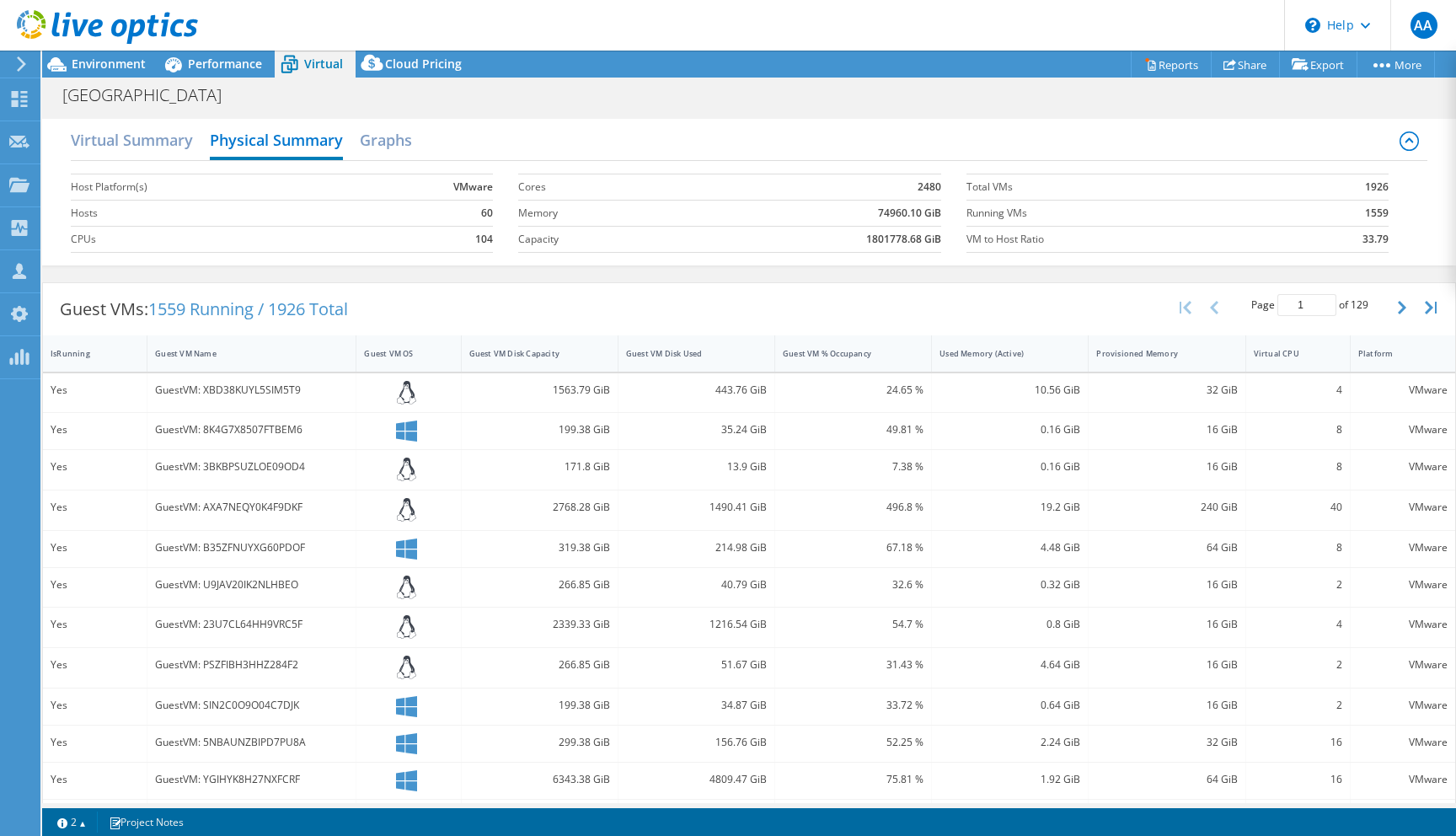
click at [373, 157] on div "Virtual Summary Physical Summary Graphs" at bounding box center [749, 142] width 1357 height 38
click at [383, 148] on h2 "Graphs" at bounding box center [386, 141] width 52 height 37
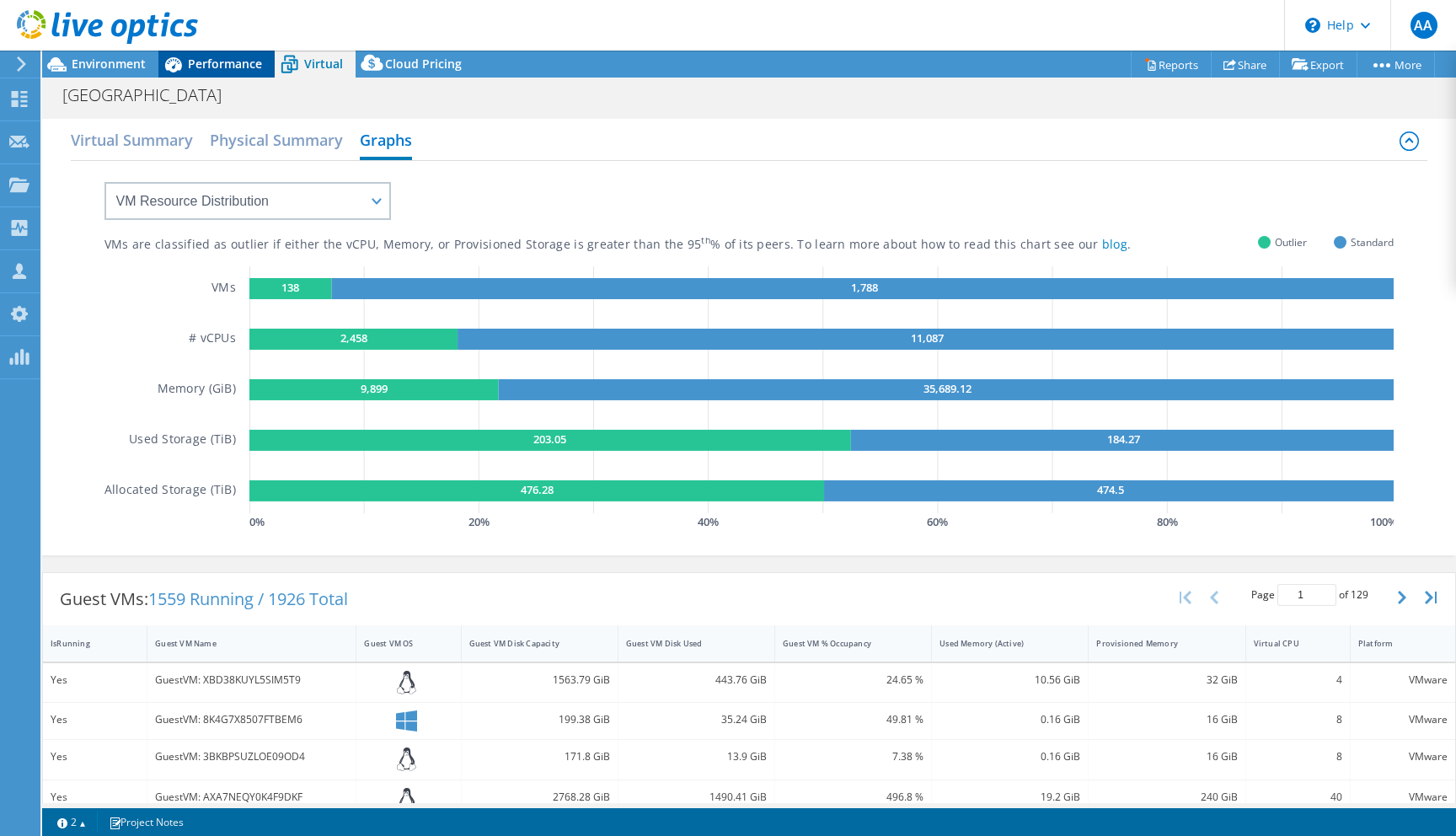
click at [233, 66] on span "Performance" at bounding box center [225, 63] width 74 height 16
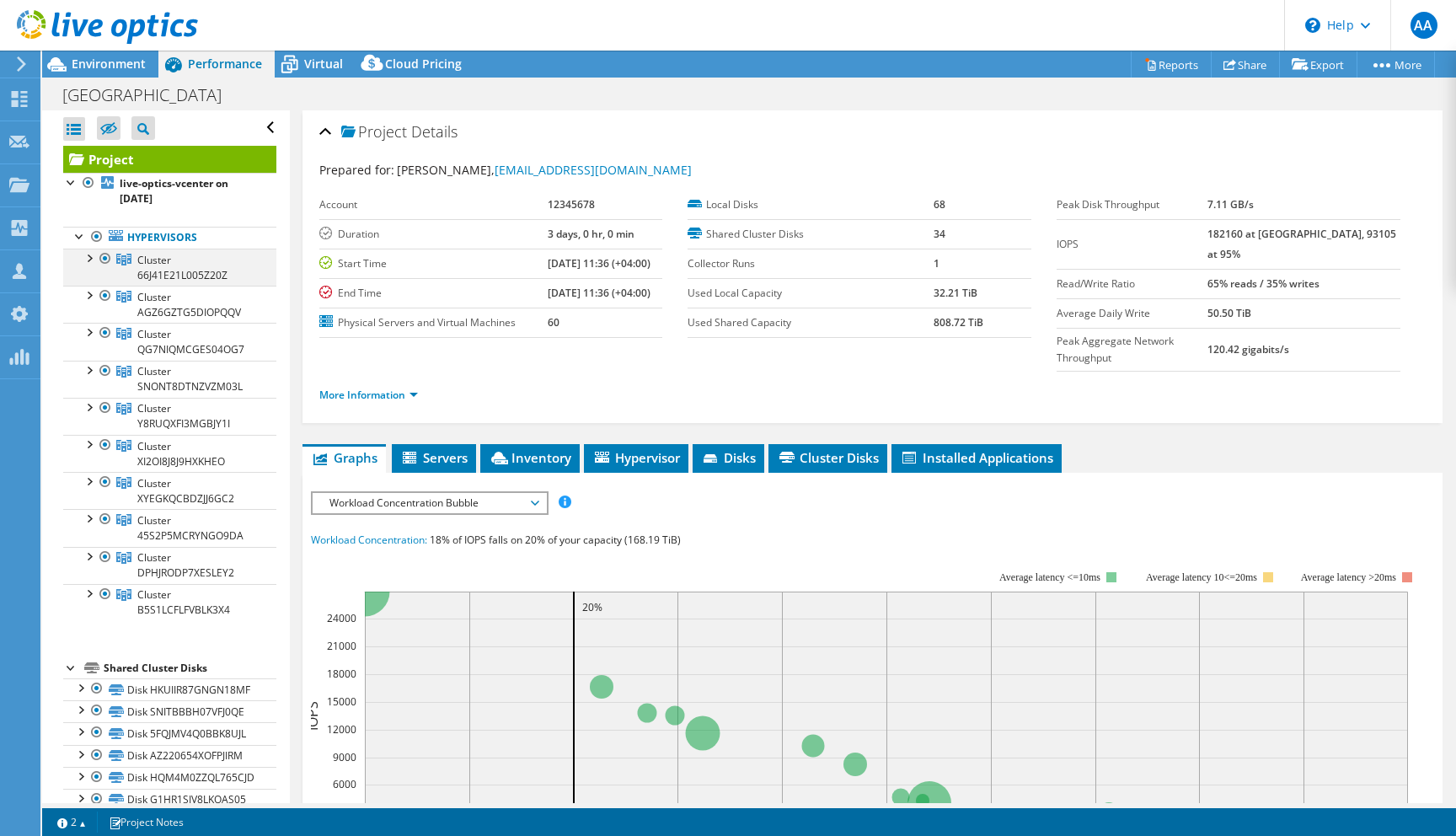
click at [89, 262] on div at bounding box center [88, 257] width 17 height 17
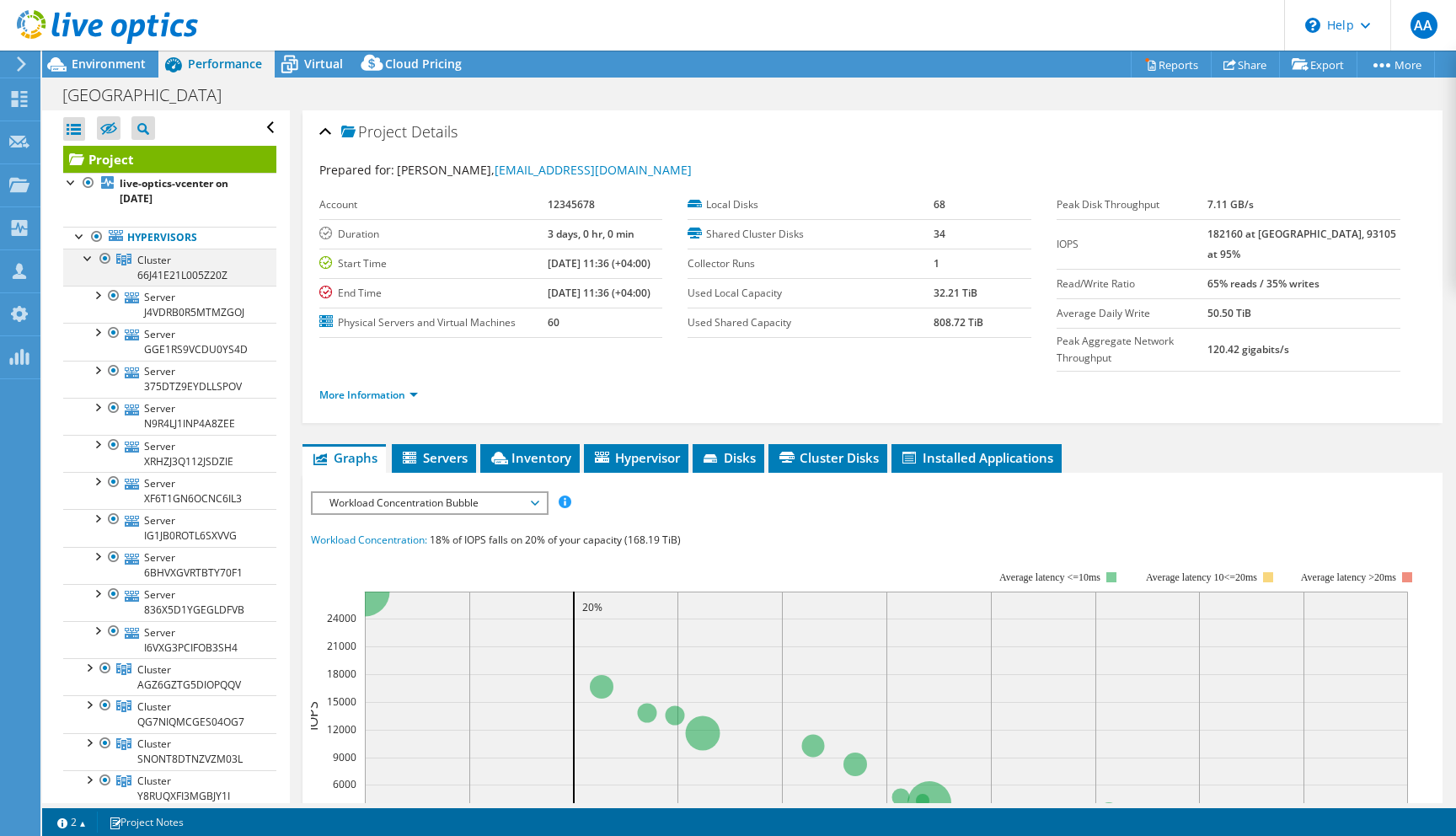
click at [88, 260] on div at bounding box center [88, 257] width 17 height 17
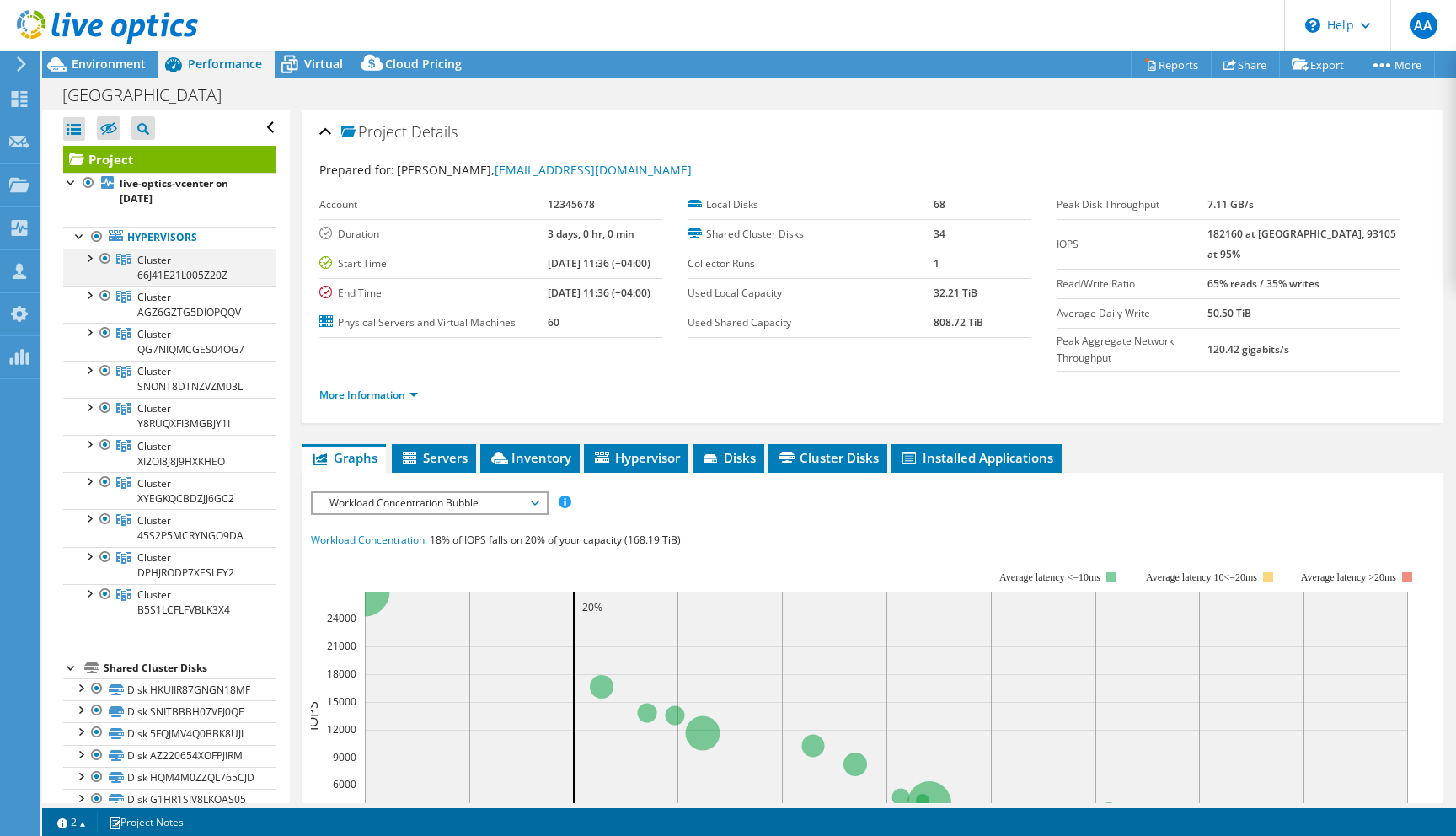
click at [90, 262] on div at bounding box center [88, 257] width 17 height 17
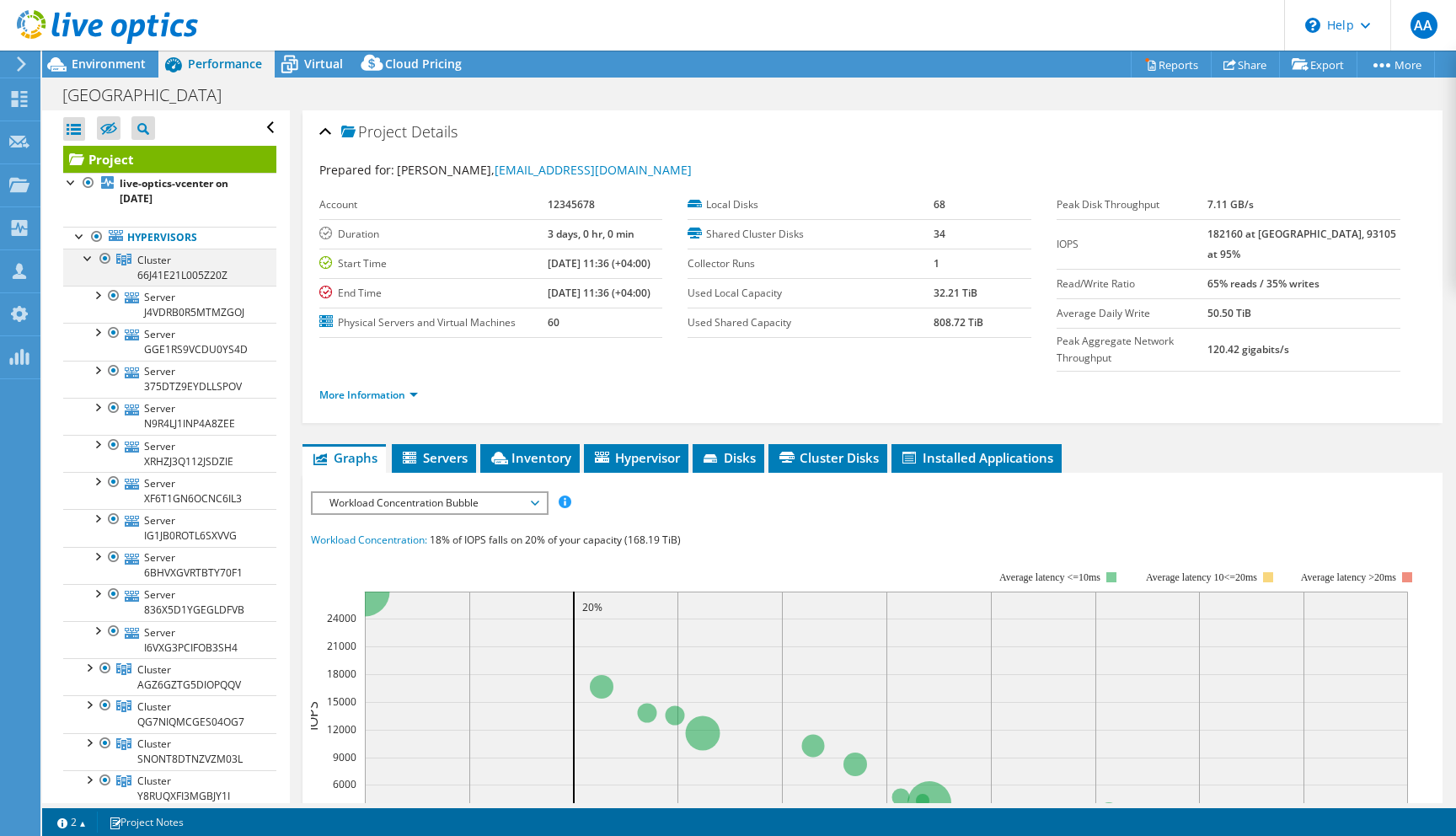
click at [90, 262] on div at bounding box center [88, 257] width 17 height 17
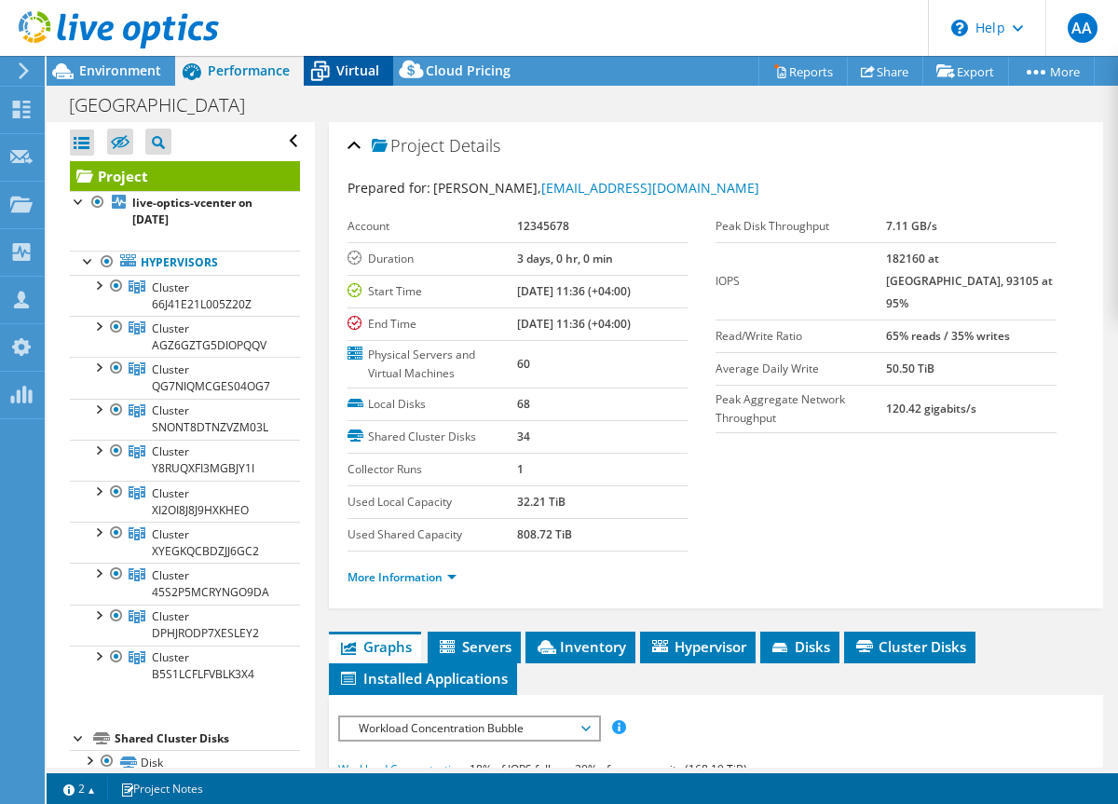
click at [345, 74] on span "Virtual" at bounding box center [357, 70] width 43 height 18
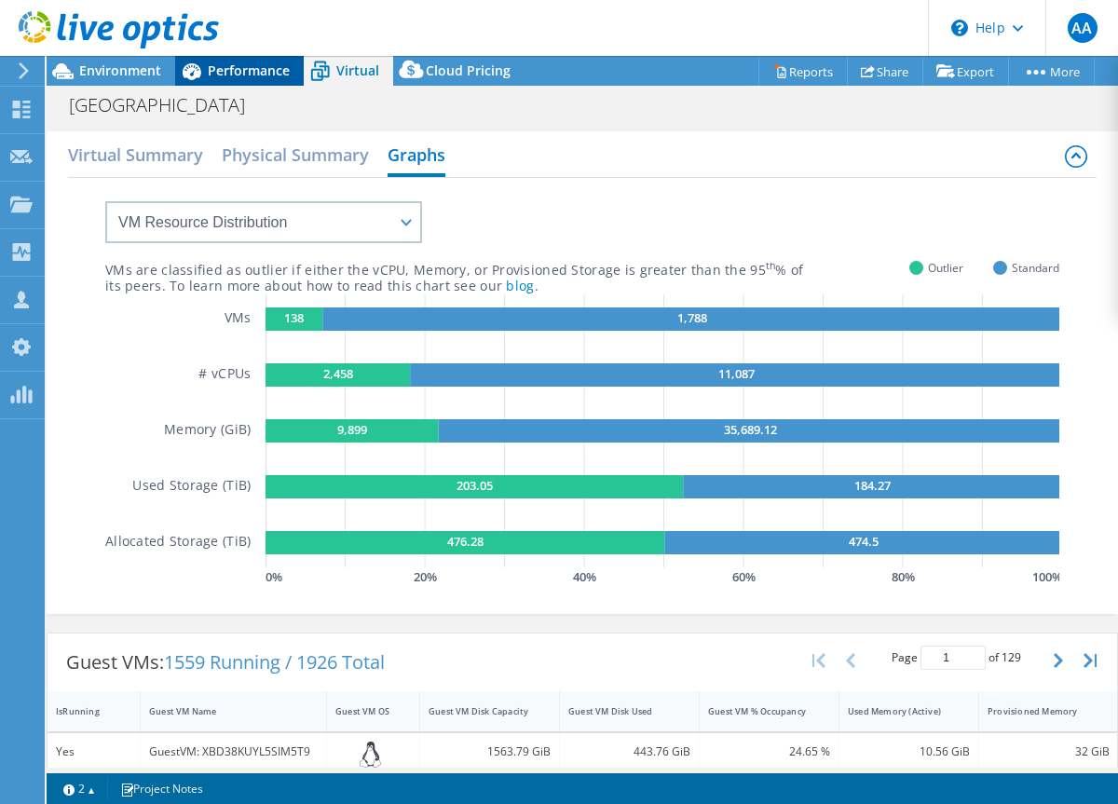
click at [246, 71] on span "Performance" at bounding box center [249, 70] width 82 height 18
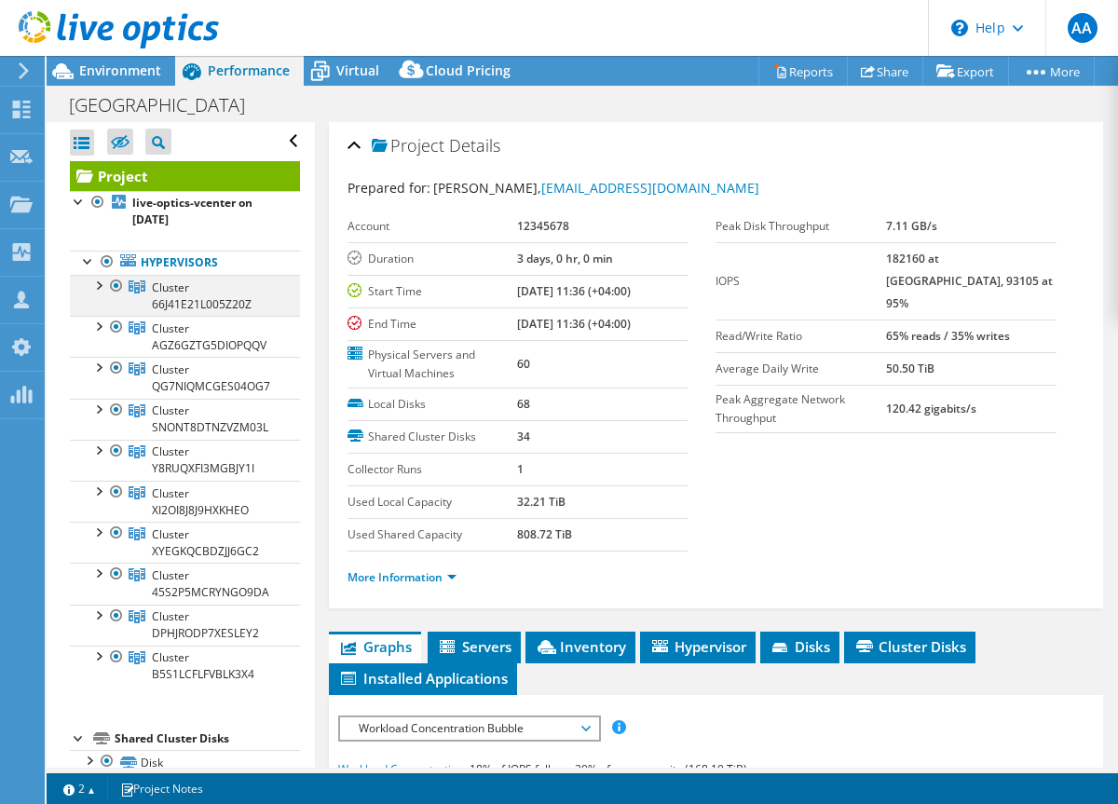
click at [96, 288] on div at bounding box center [97, 284] width 19 height 19
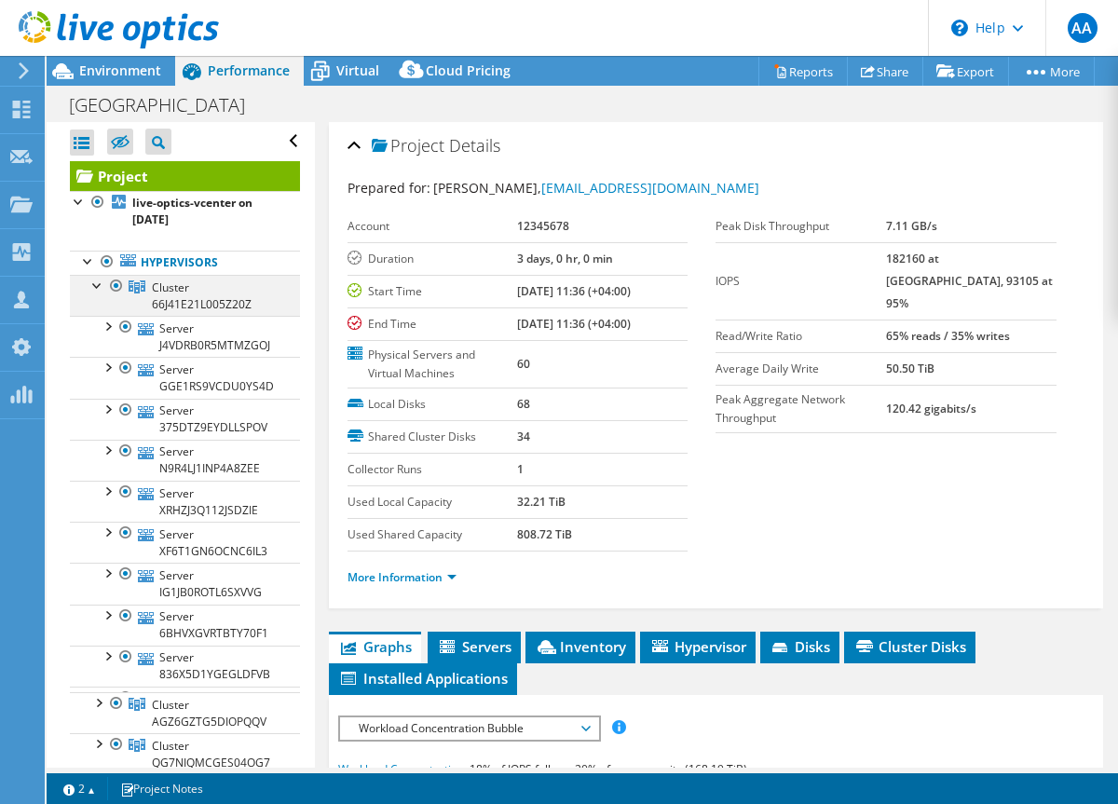
click at [97, 289] on div at bounding box center [97, 284] width 19 height 19
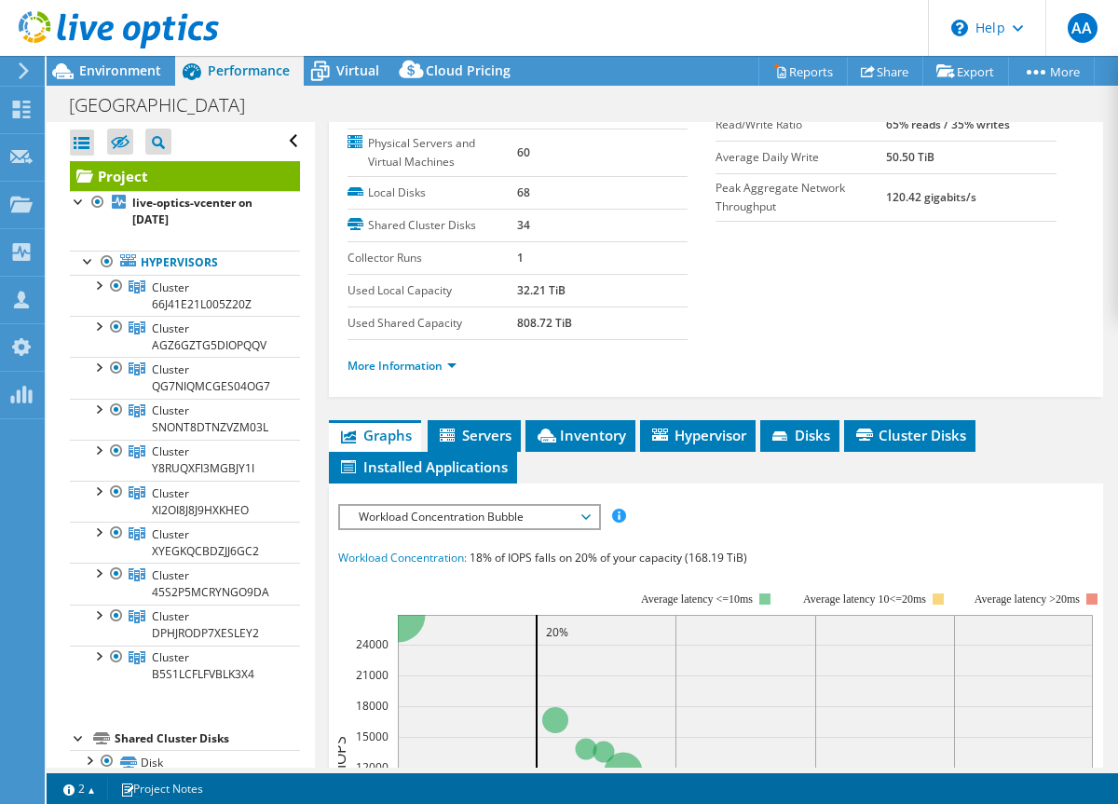
scroll to position [224, 0]
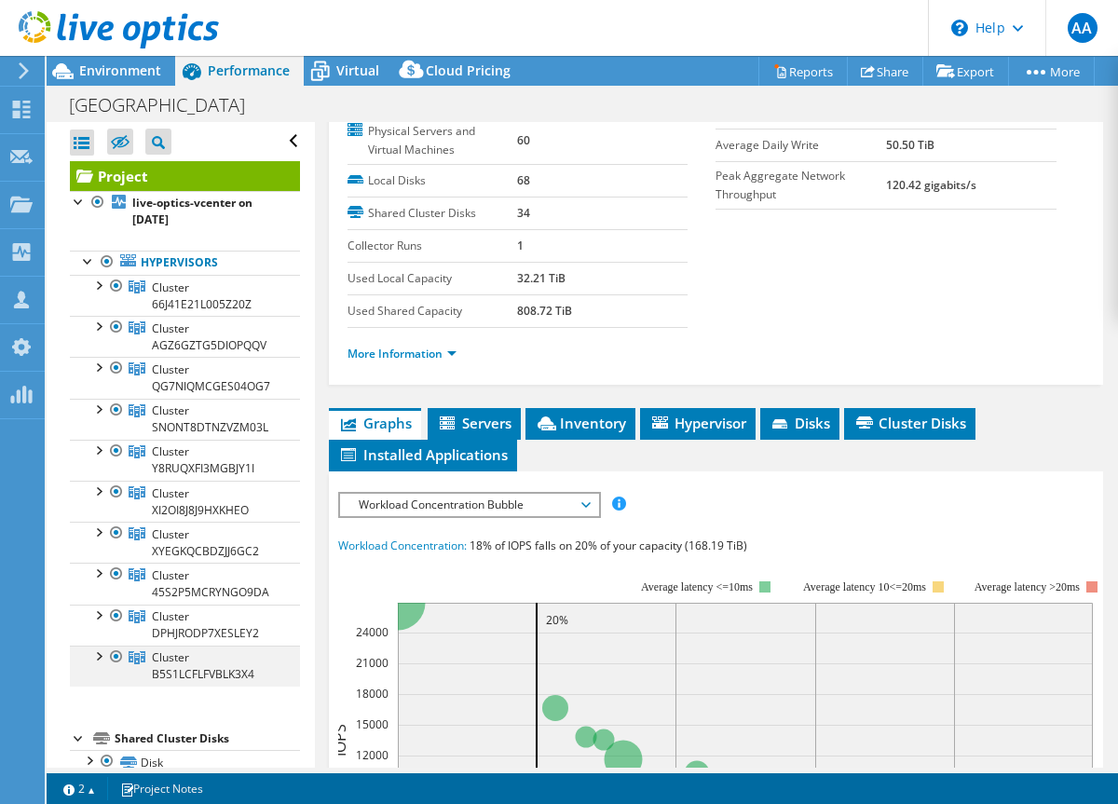
click at [99, 661] on div at bounding box center [97, 654] width 19 height 19
